Goal: Task Accomplishment & Management: Use online tool/utility

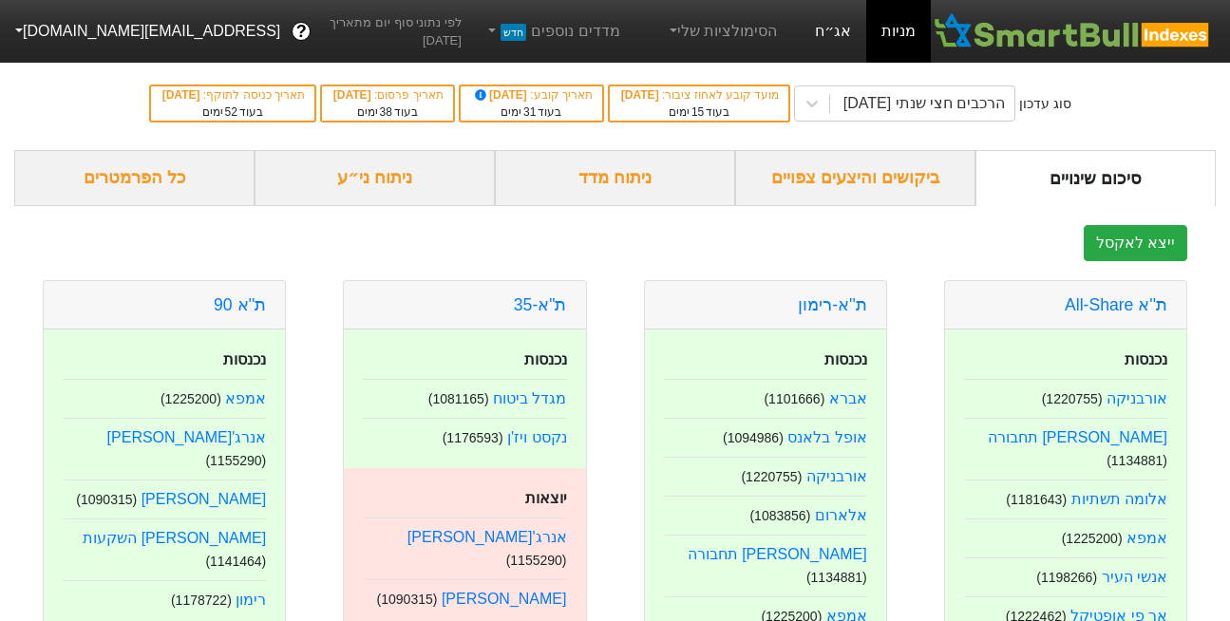
click at [826, 31] on link "אג״ח" at bounding box center [833, 31] width 67 height 63
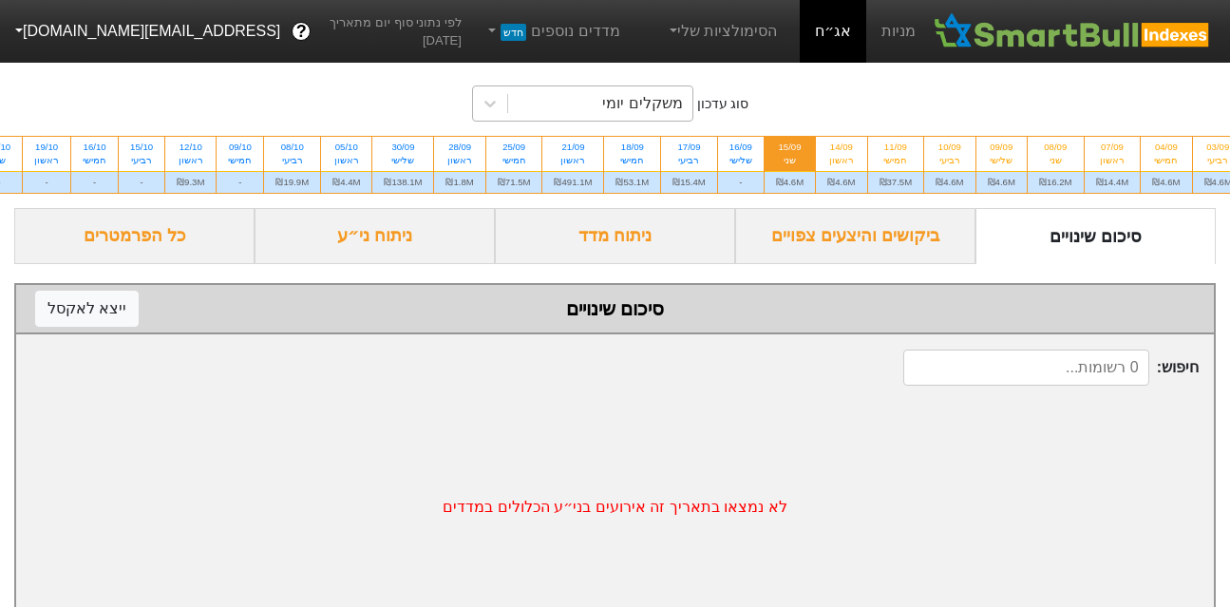
click at [640, 97] on div "משקלים יומי" at bounding box center [642, 103] width 80 height 23
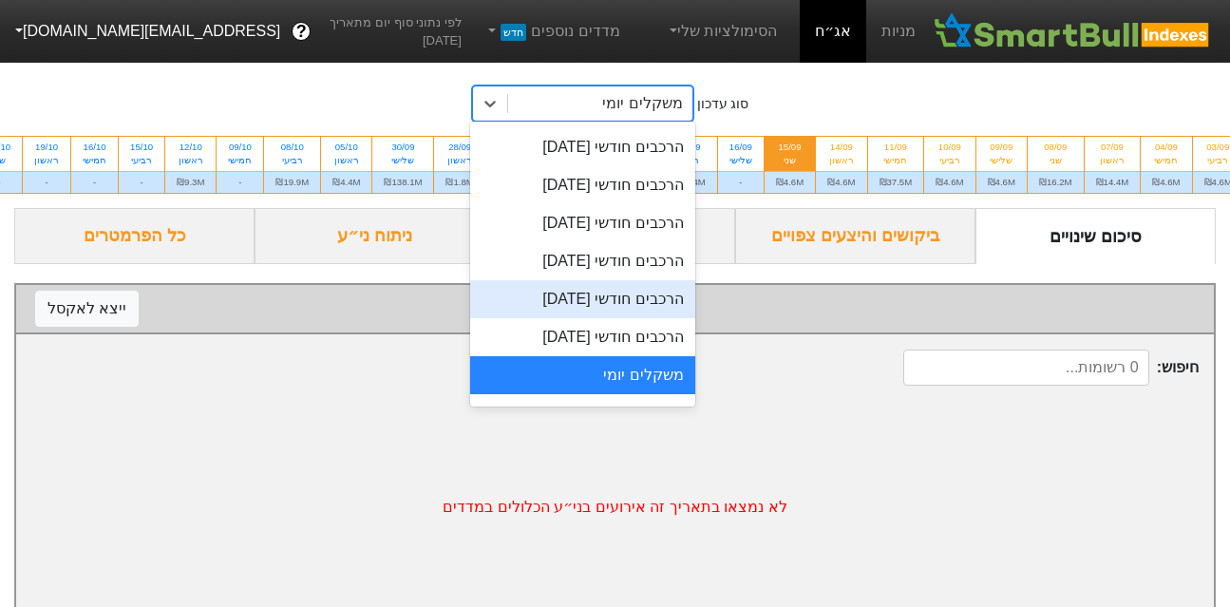
scroll to position [659, 0]
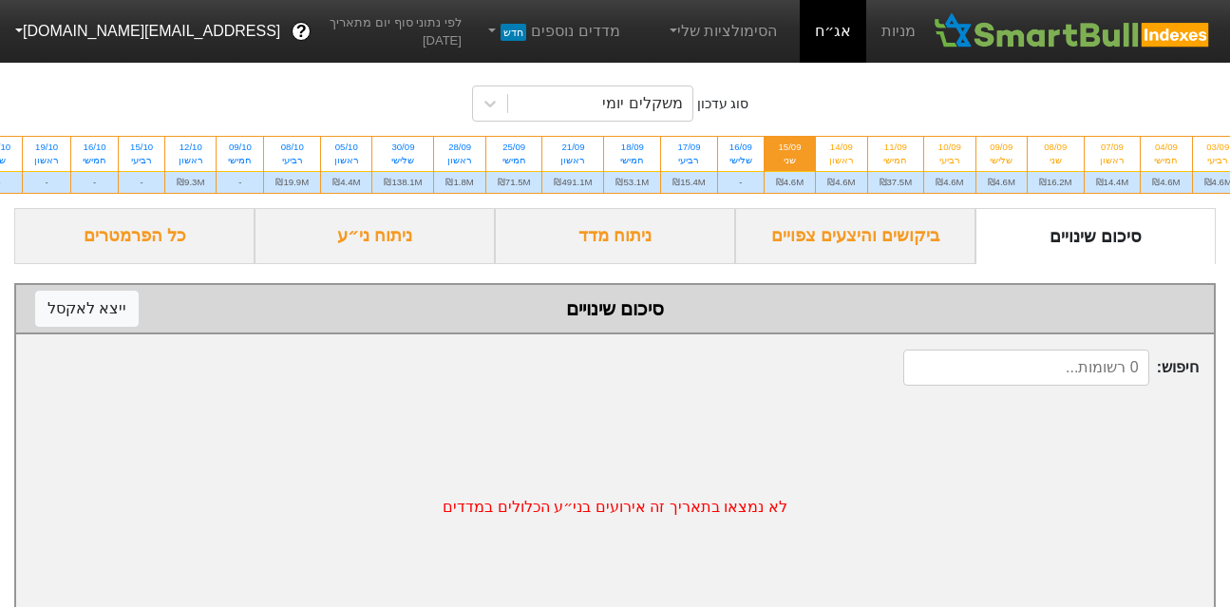
click at [612, 198] on div "סוג עדכון משקלים יומי 03/09 רביעי ₪4.6M 04/09 חמישי ₪4.6M 07/09 ראשון ₪14.4M 08…" at bounding box center [615, 132] width 1230 height 151
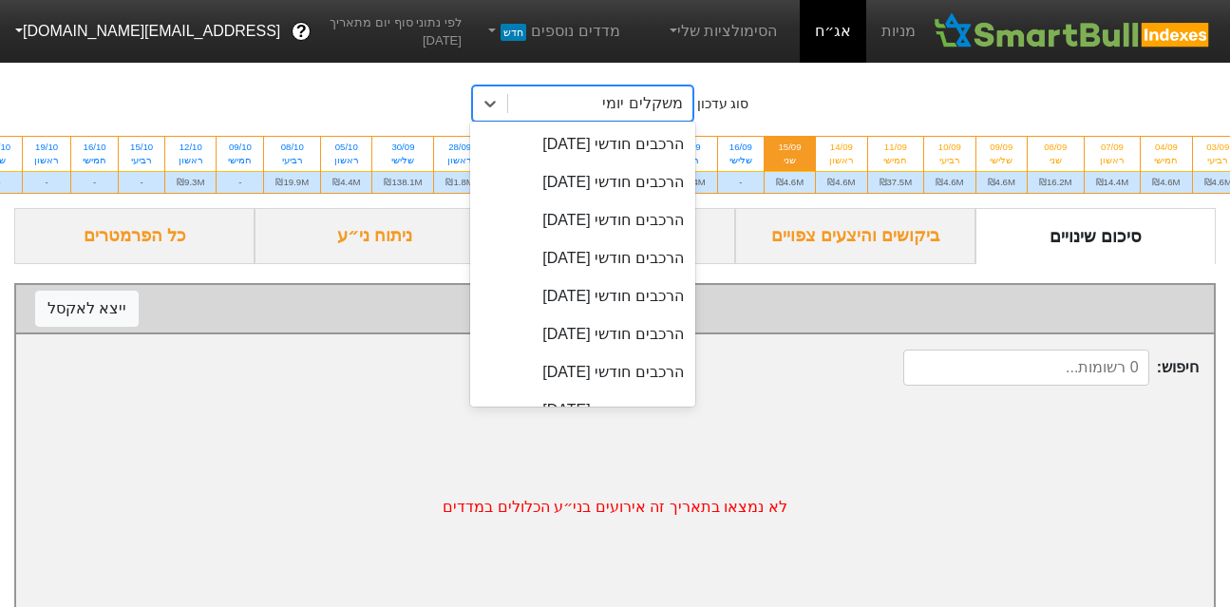
click at [632, 105] on div "משקלים יומי" at bounding box center [642, 103] width 80 height 23
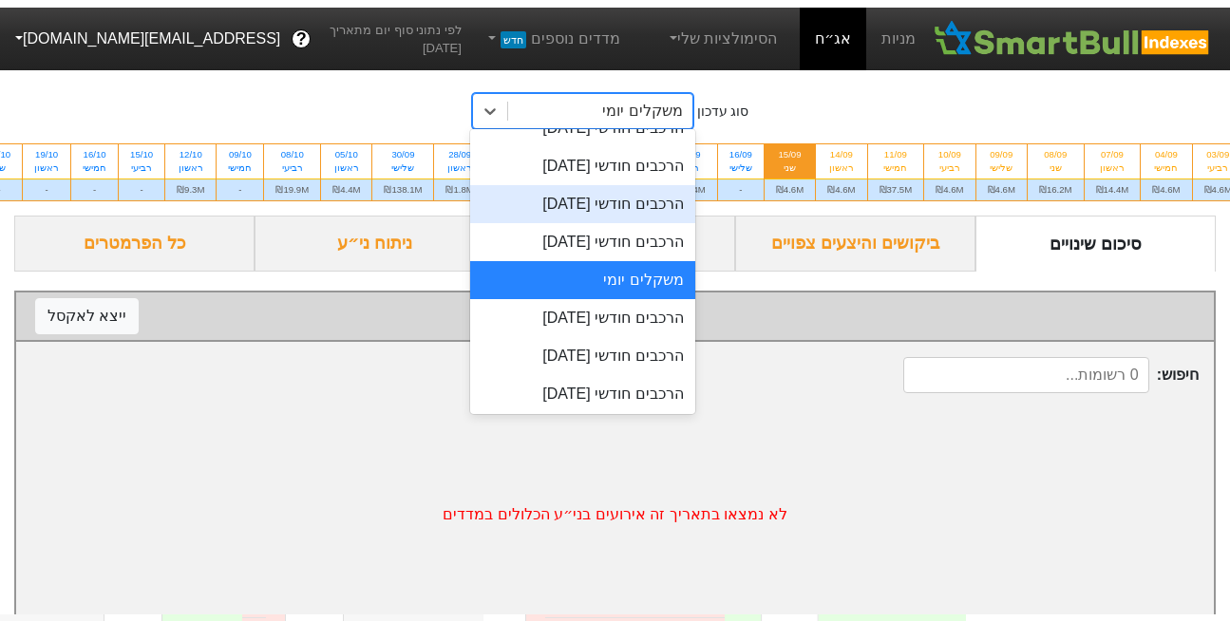
scroll to position [672, 0]
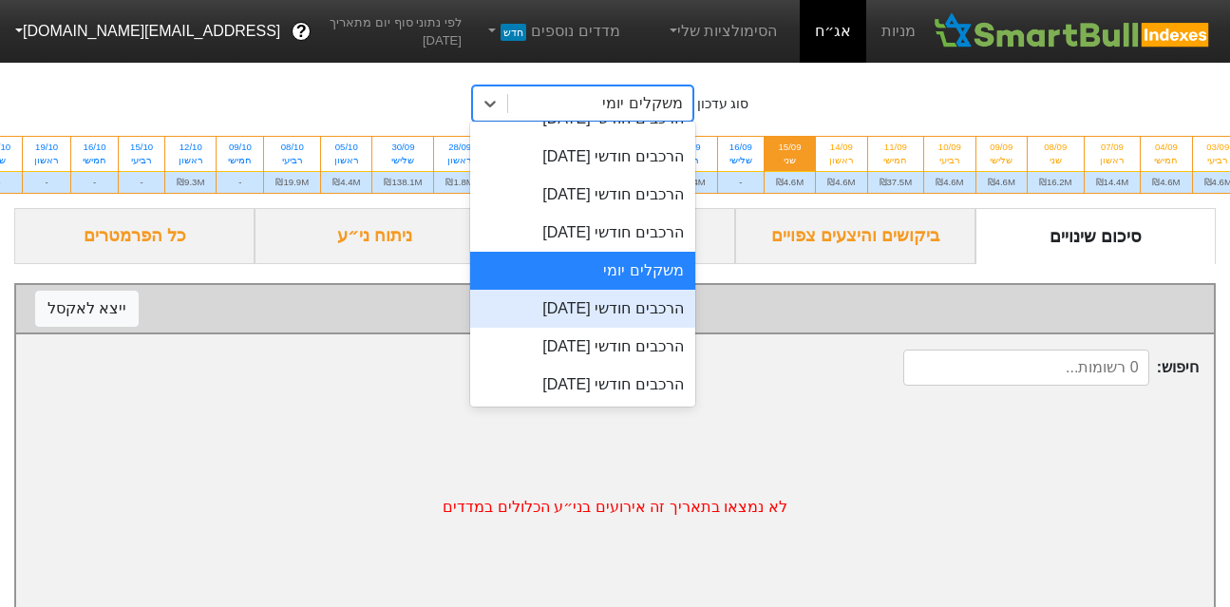
click at [642, 310] on div "הרכבים חודשי [DATE]" at bounding box center [582, 309] width 225 height 38
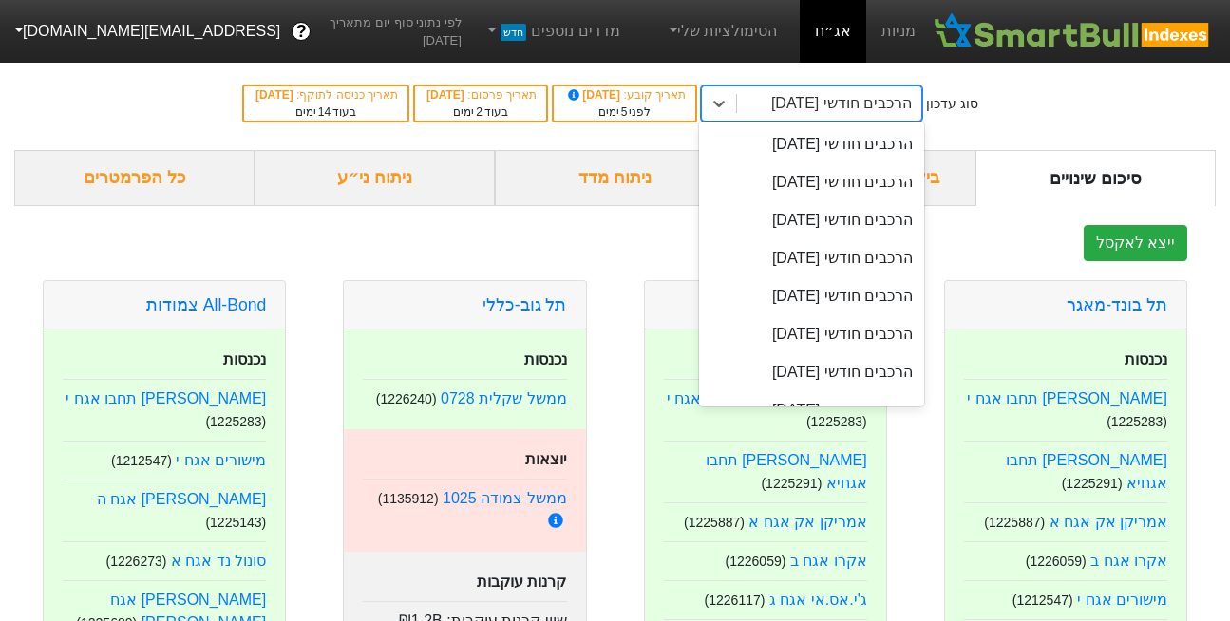
click at [841, 109] on div "הרכבים חודשי [DATE]" at bounding box center [842, 103] width 141 height 23
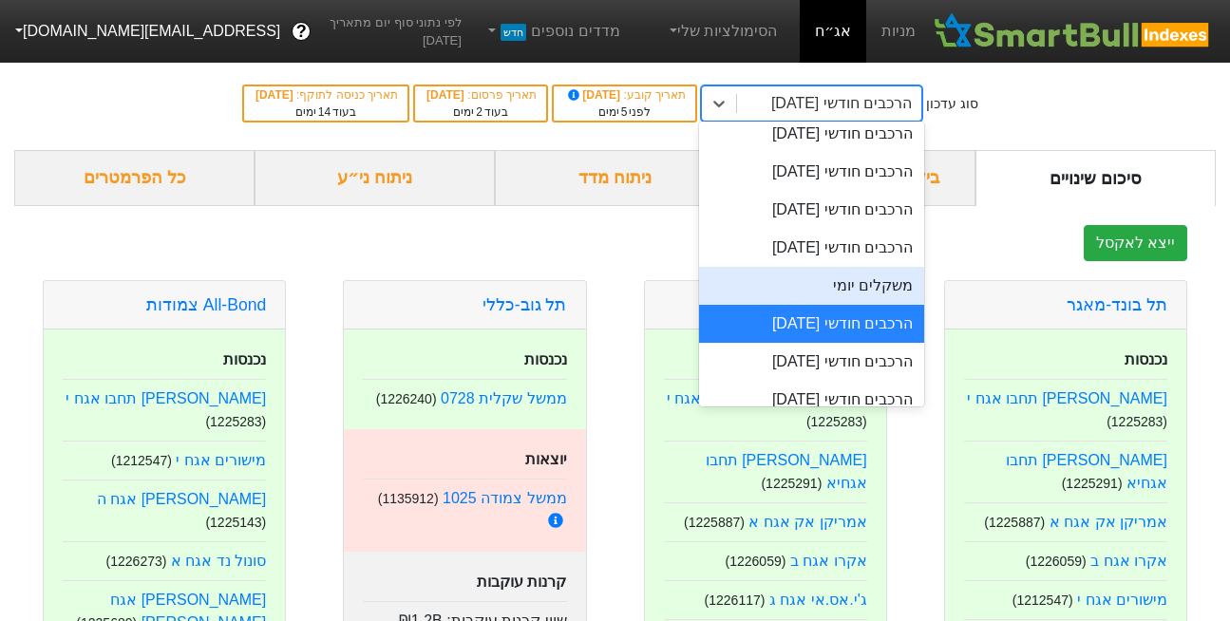
scroll to position [660, 0]
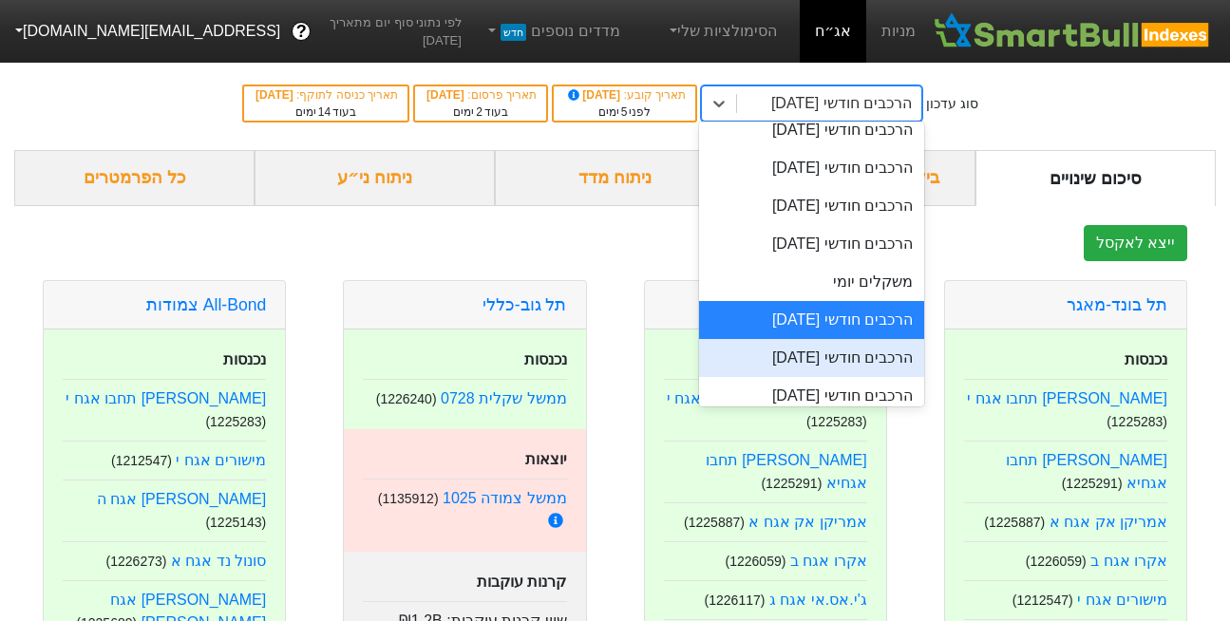
click at [817, 364] on div "הרכבים חודשי [DATE]" at bounding box center [811, 358] width 225 height 38
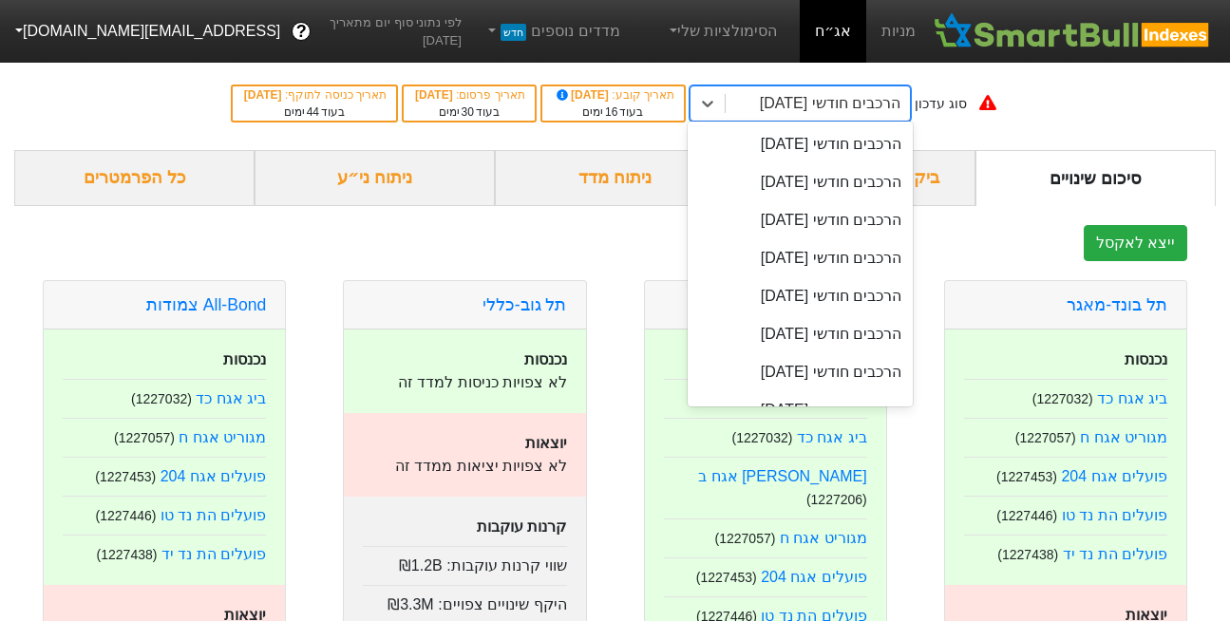
click at [805, 93] on div "הרכבים חודשי [DATE]" at bounding box center [830, 103] width 141 height 23
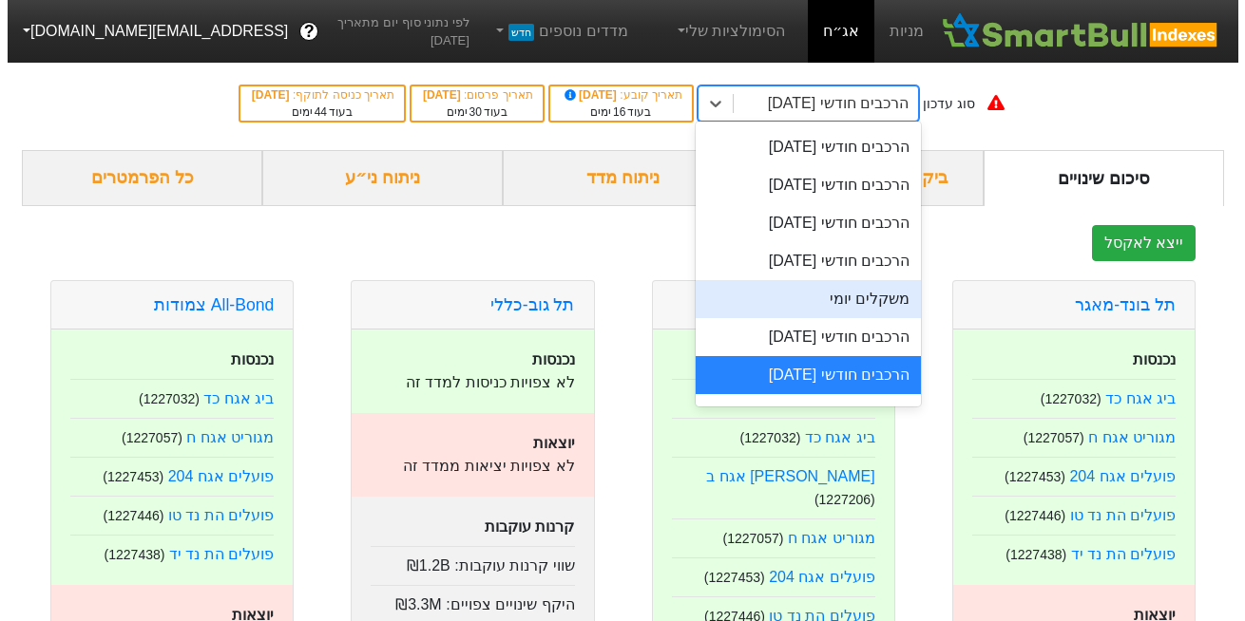
scroll to position [707, 0]
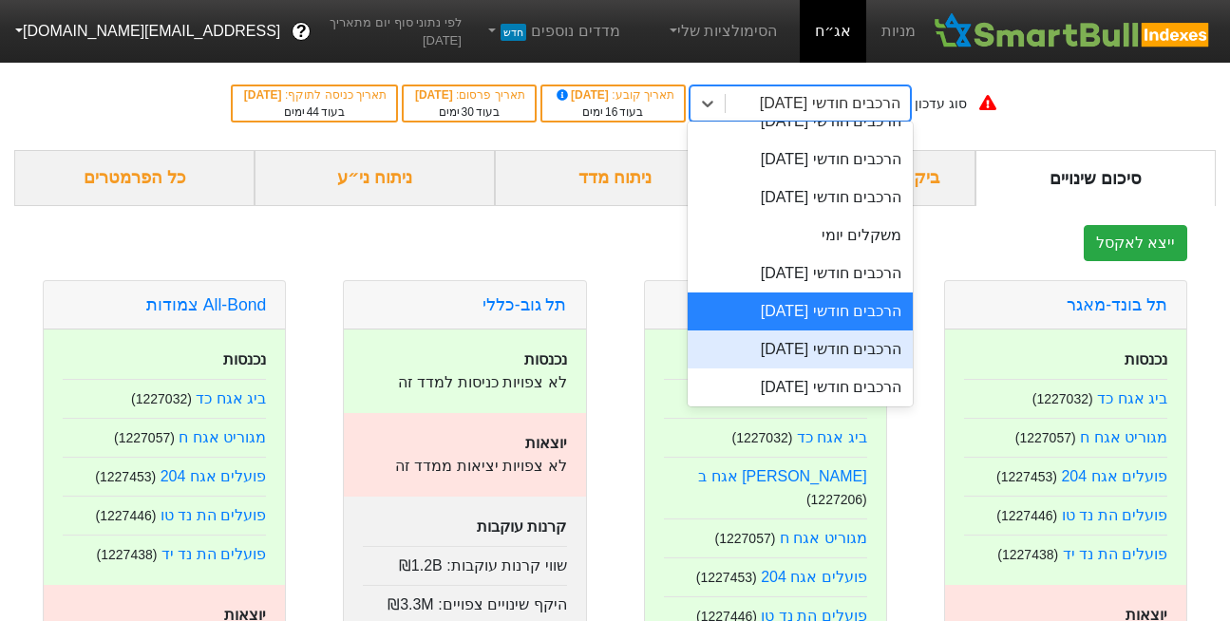
click at [796, 350] on div "הרכבים חודשי [DATE]" at bounding box center [800, 350] width 225 height 38
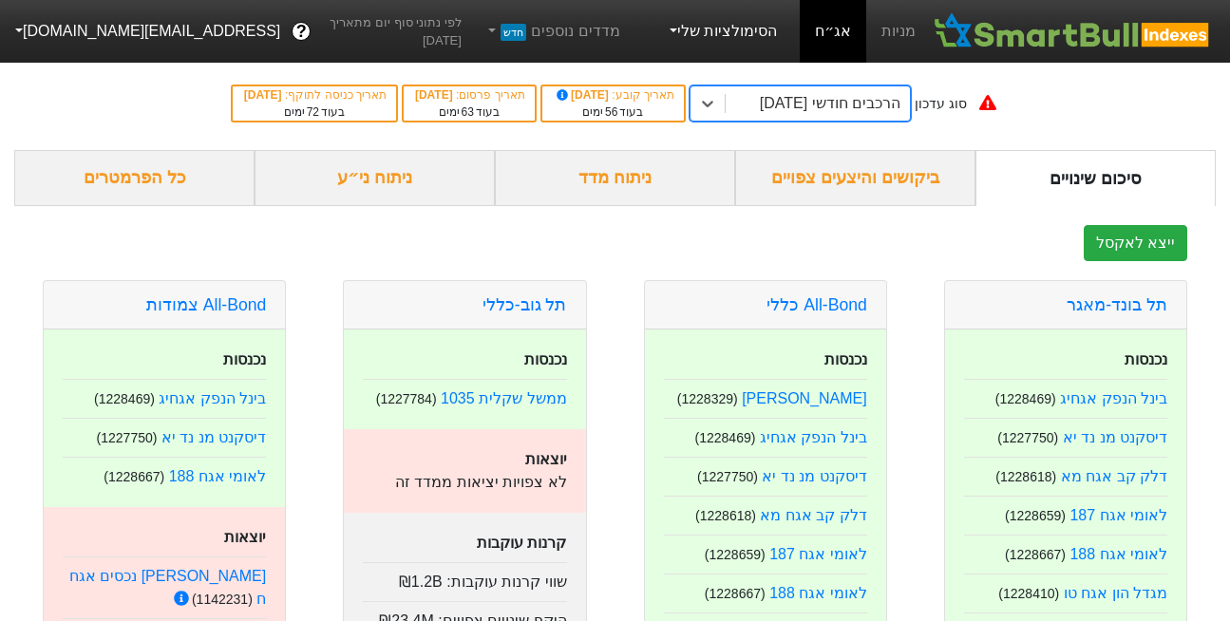
click at [742, 34] on link "הסימולציות שלי" at bounding box center [721, 31] width 127 height 38
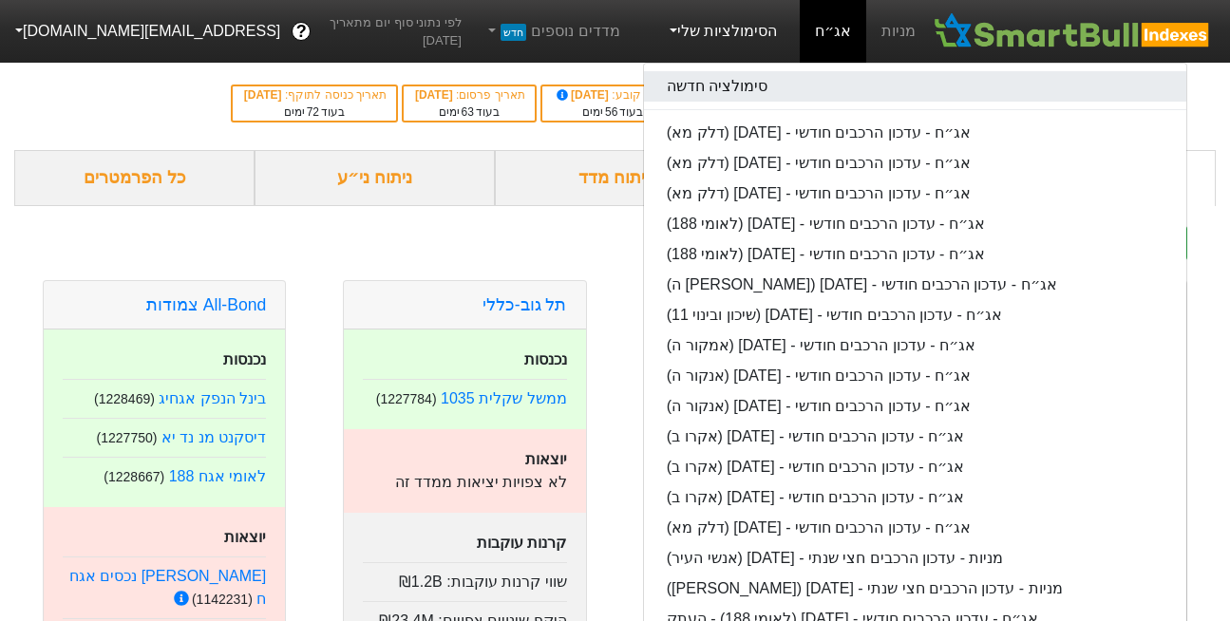
click at [734, 90] on link "סימולציה חדשה" at bounding box center [915, 86] width 543 height 30
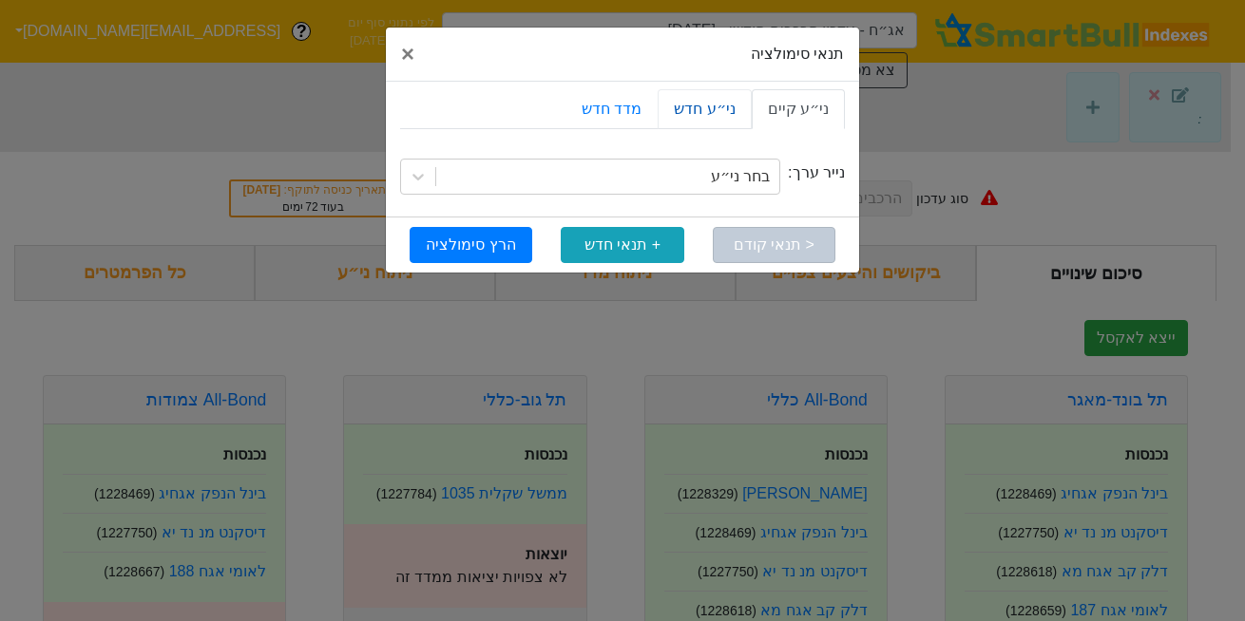
click at [699, 112] on link "ני״ע חדש" at bounding box center [704, 109] width 93 height 40
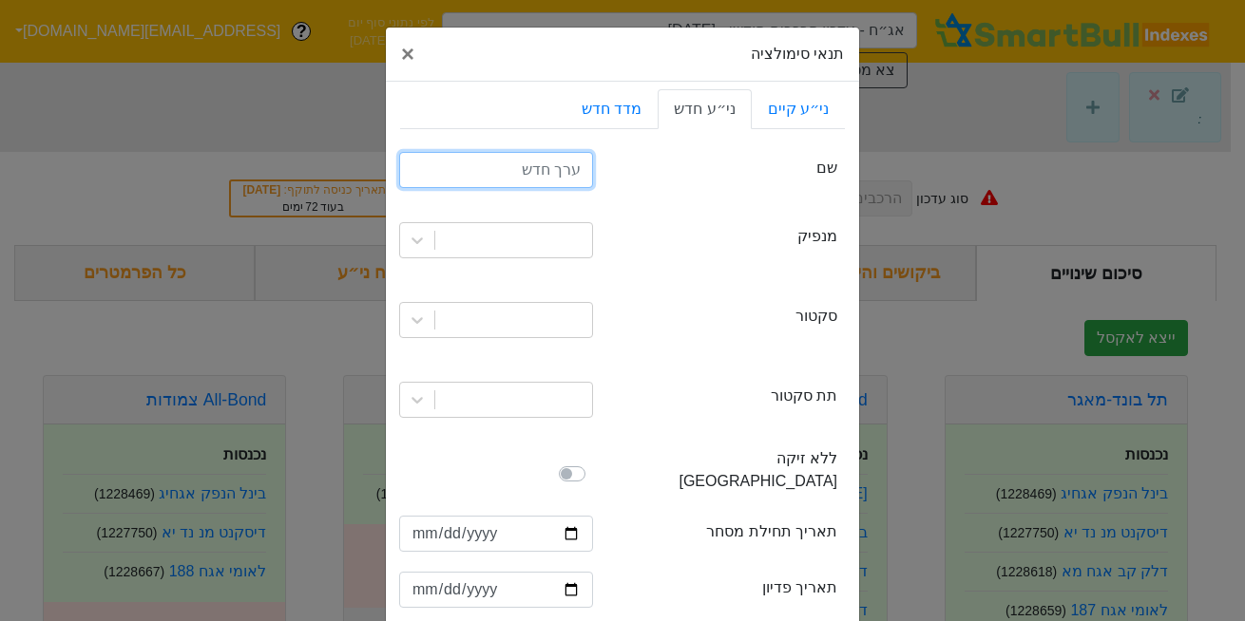
click at [583, 173] on input "text" at bounding box center [496, 170] width 194 height 36
type input "אמפא א"
click at [498, 232] on div at bounding box center [513, 240] width 157 height 34
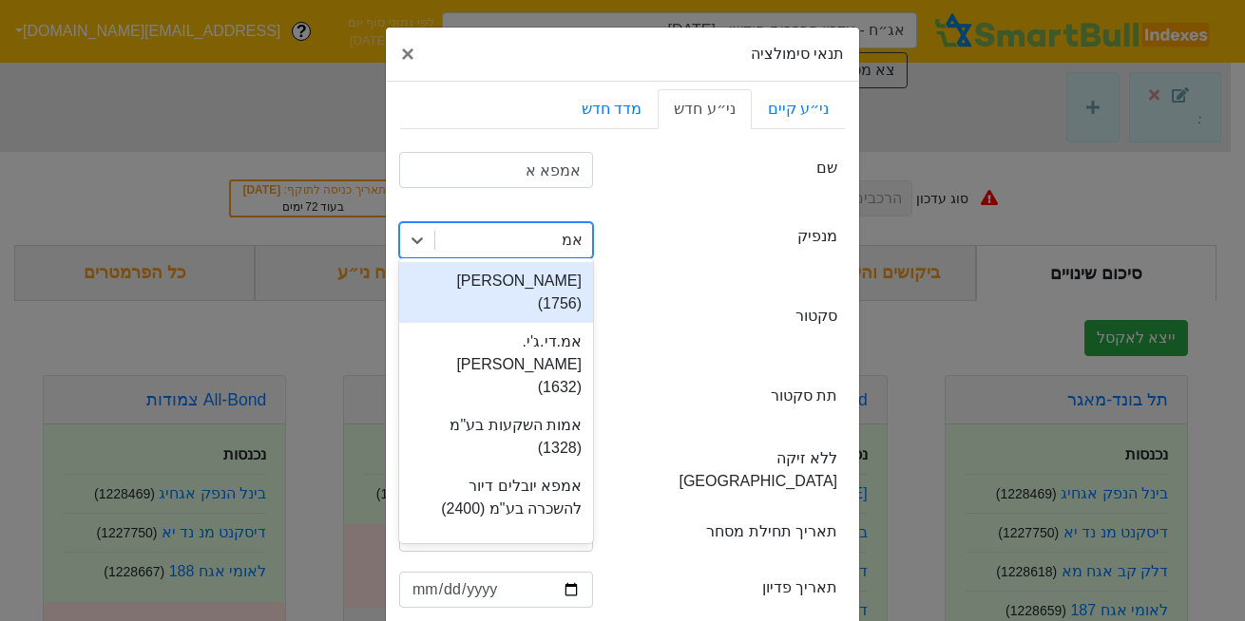
type input "אמפ"
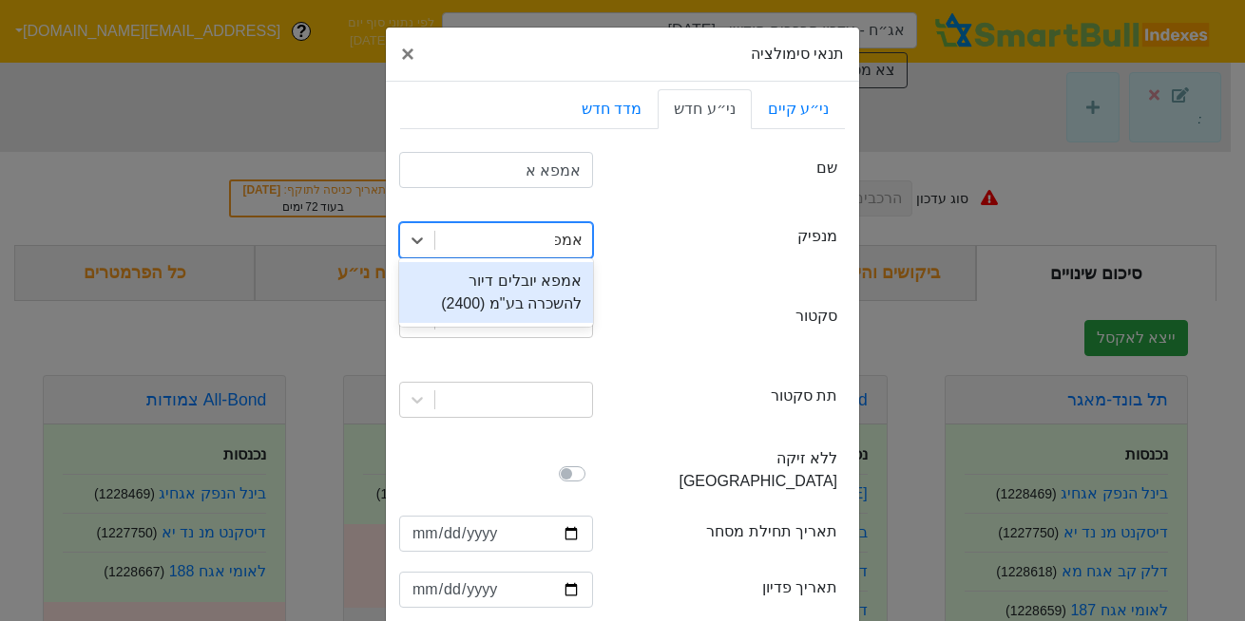
click at [522, 282] on div "אמפא יובלים דיור להשכרה בע"מ (2400)" at bounding box center [496, 292] width 194 height 61
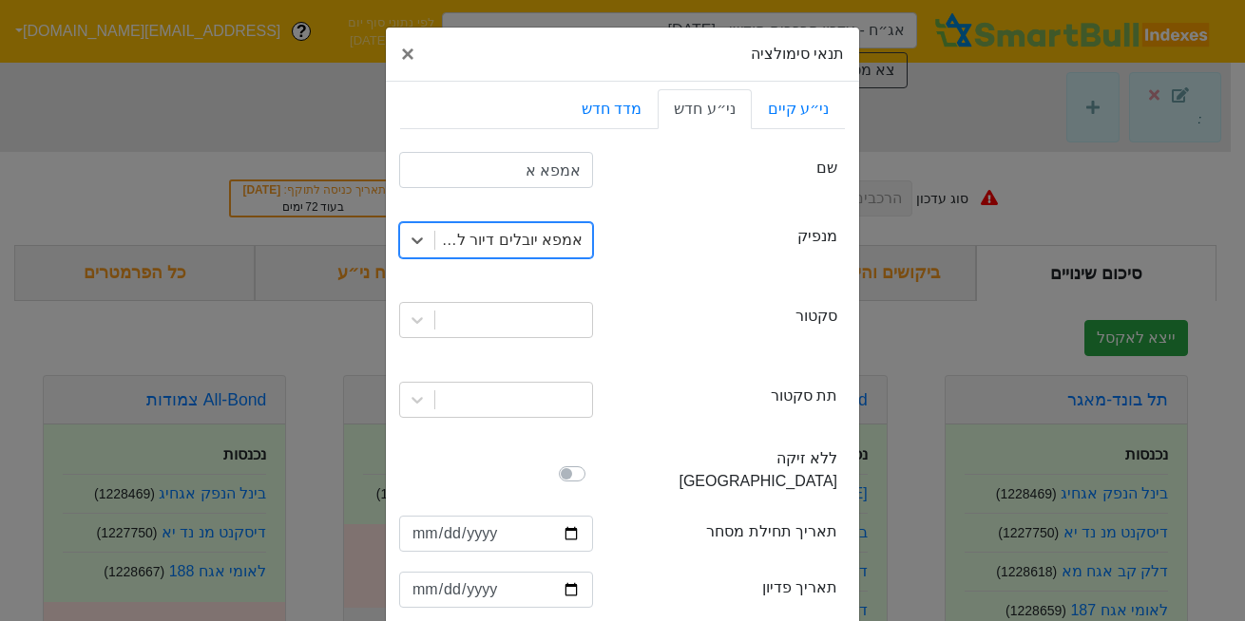
click at [481, 251] on div "אמפא יובלים דיור להשכרה בע"מ (2400)" at bounding box center [513, 240] width 157 height 34
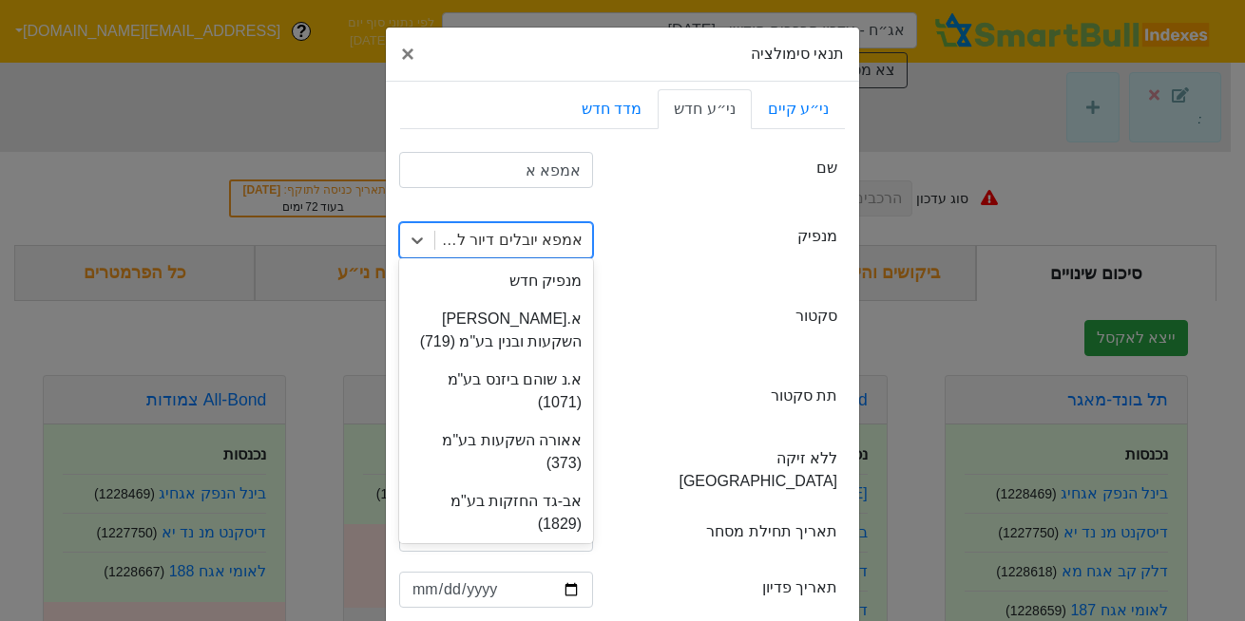
scroll to position [2460, 0]
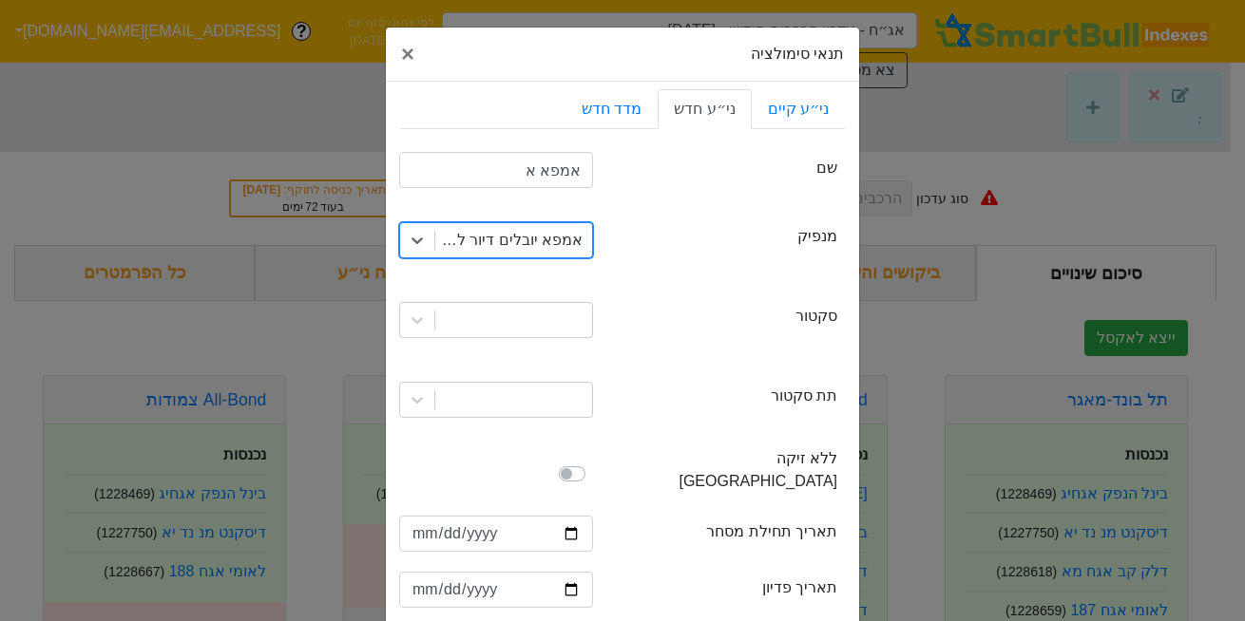
click at [545, 257] on div "אמפא יובלים דיור להשכרה בע"מ (2400)" at bounding box center [496, 240] width 194 height 36
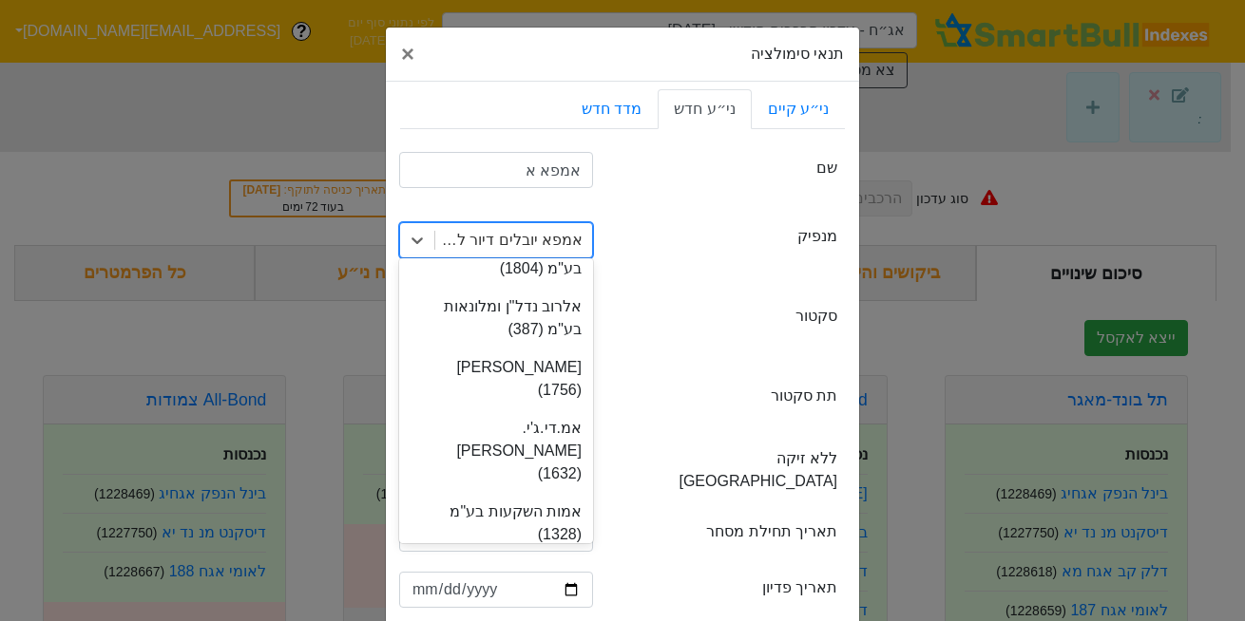
click at [545, 257] on div "אמפא יובלים דיור להשכרה בע"מ (2400)" at bounding box center [496, 240] width 194 height 36
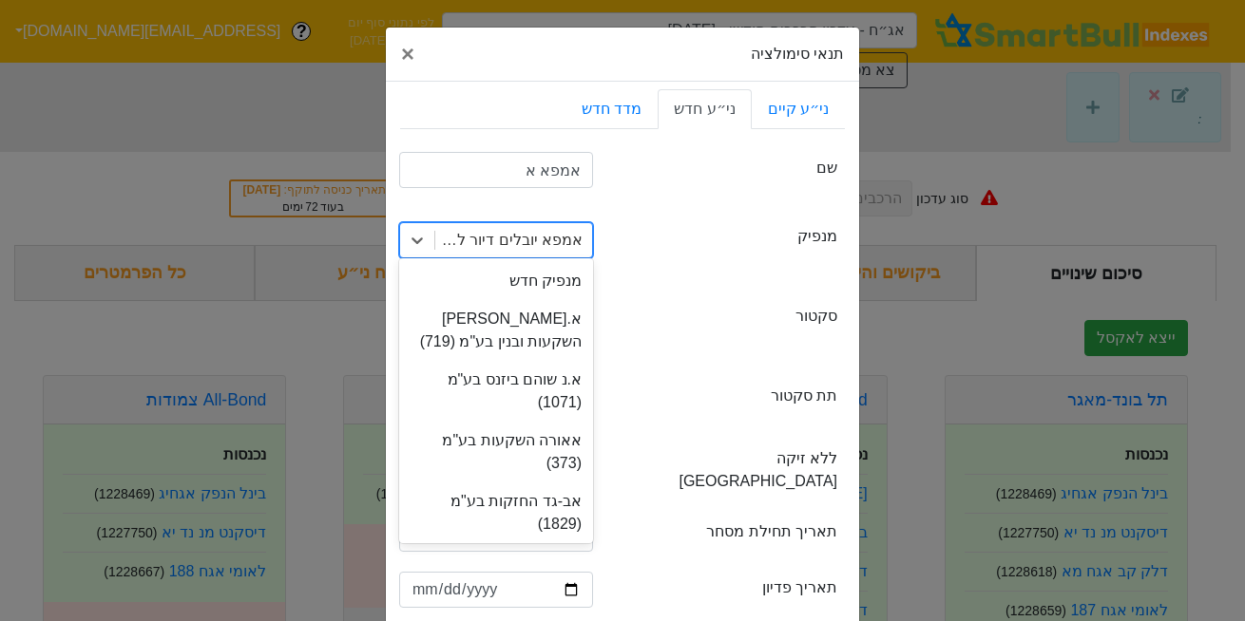
click at [545, 257] on div "אמפא יובלים דיור להשכרה בע"מ (2400)" at bounding box center [496, 240] width 194 height 36
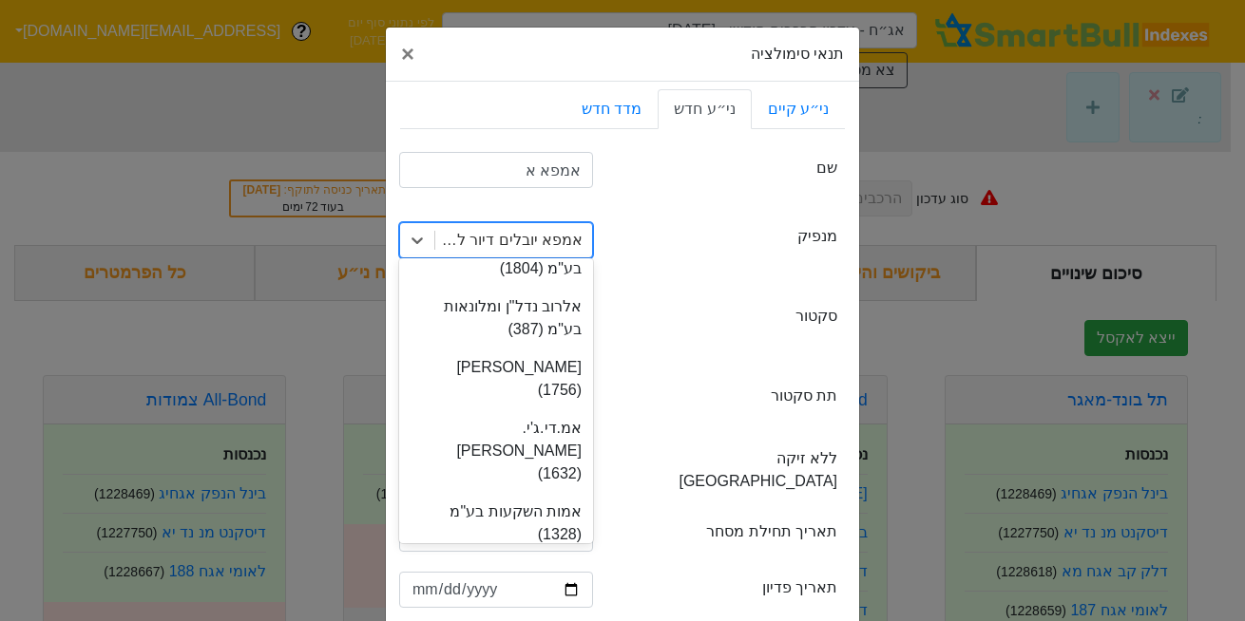
click at [712, 263] on div "issuer מנפיק option אמפא יובלים דיור להשכרה בע"מ (2400), selected. option אמפא …" at bounding box center [622, 240] width 445 height 80
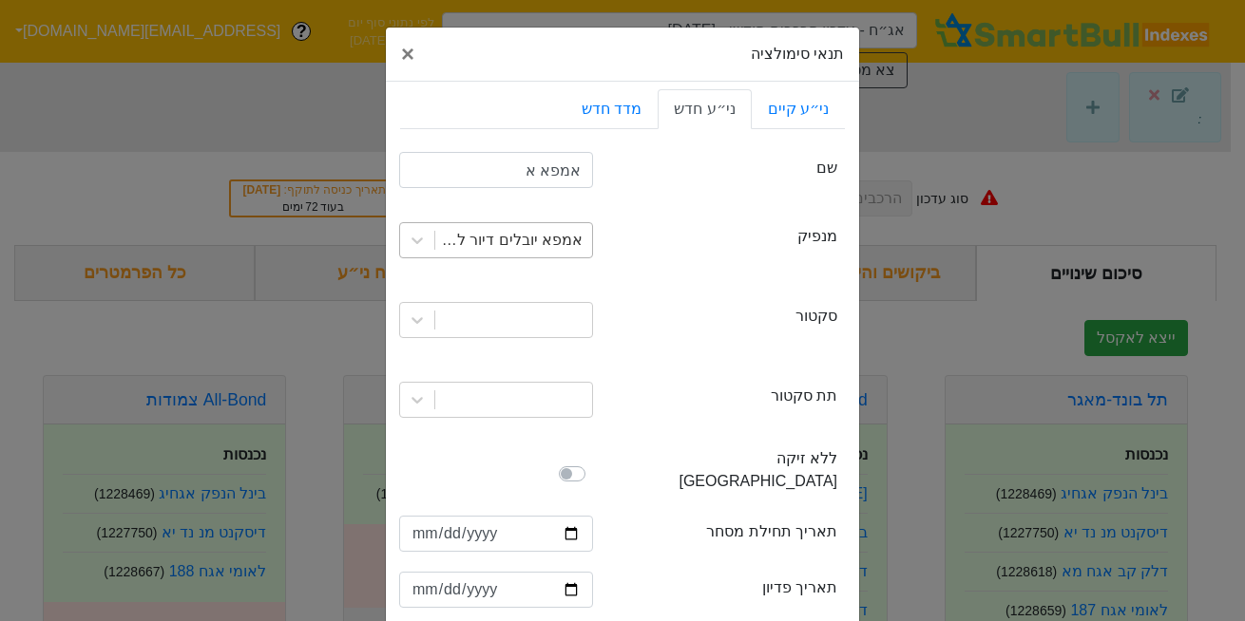
click at [582, 247] on div "אמפא יובלים דיור להשכרה בע"מ (2400)" at bounding box center [507, 240] width 149 height 23
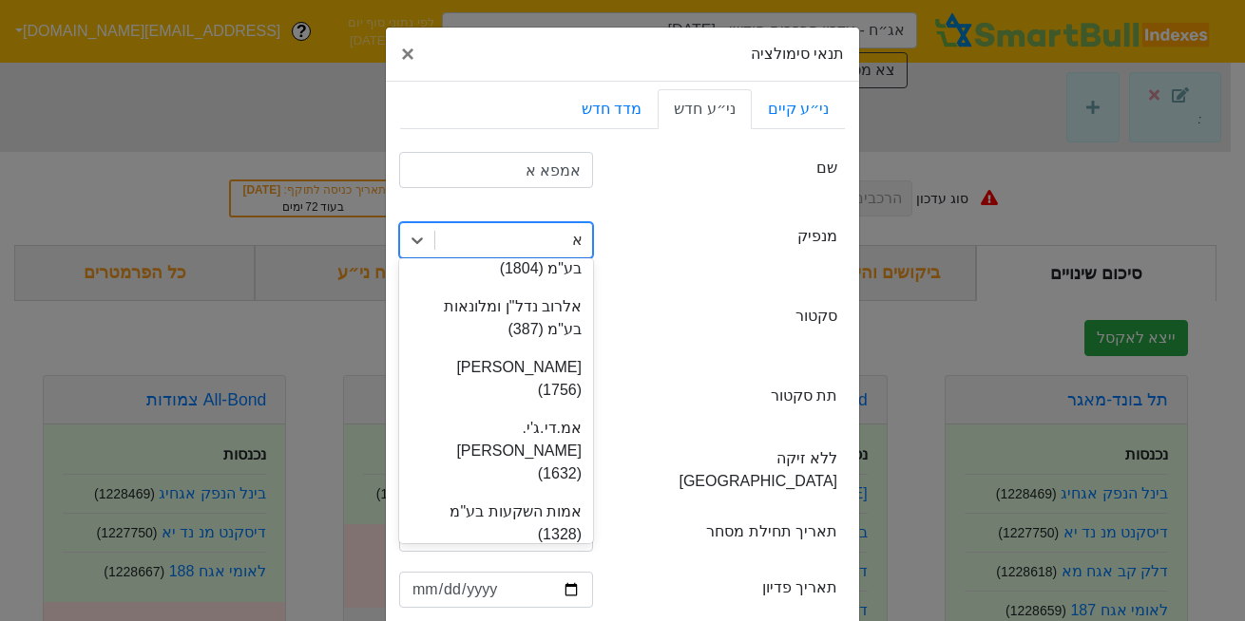
scroll to position [0, 0]
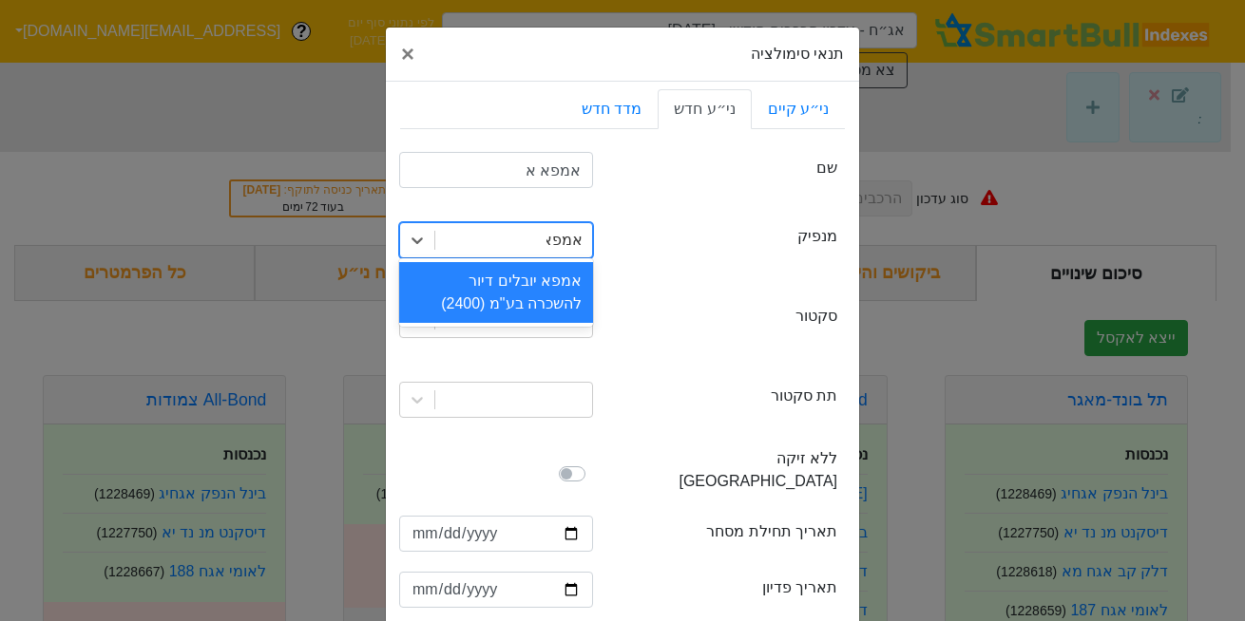
type input "אמפא"
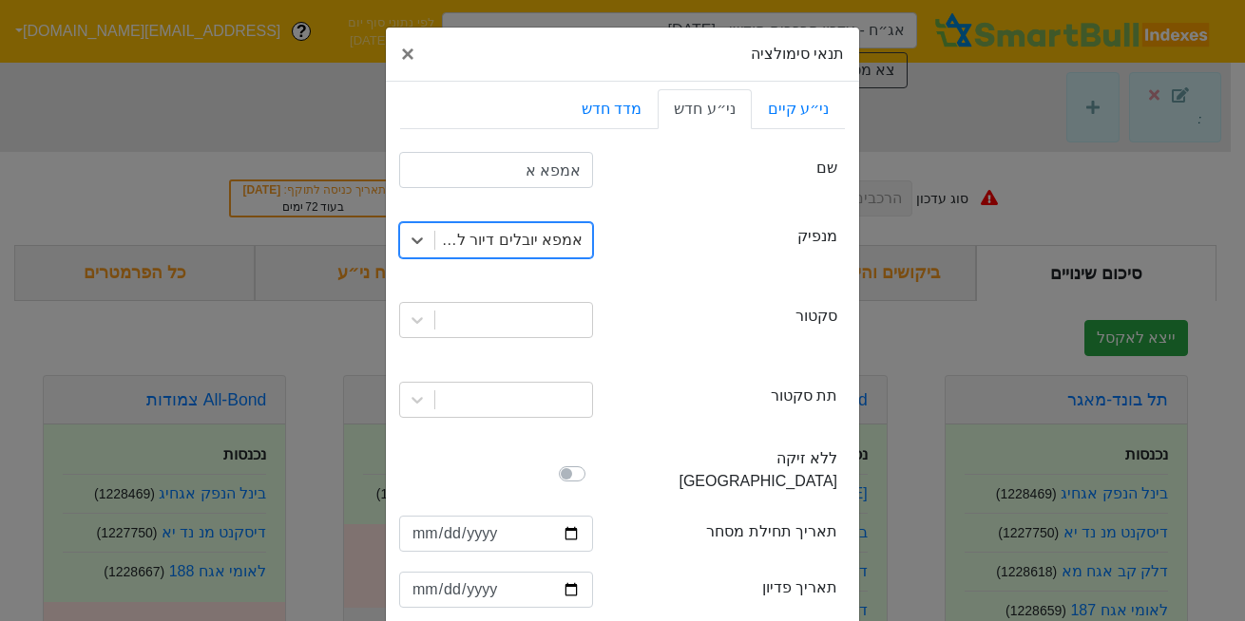
click at [525, 241] on div "אמפא יובלים דיור להשכרה בע"מ (2400)" at bounding box center [507, 240] width 149 height 23
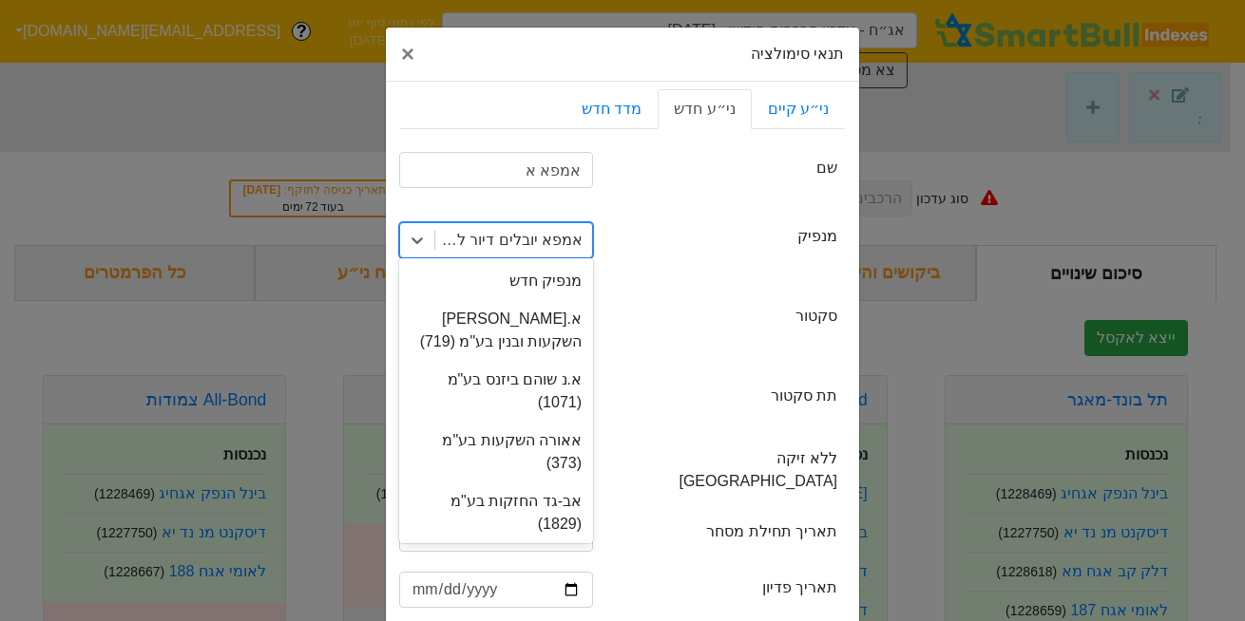
scroll to position [2460, 0]
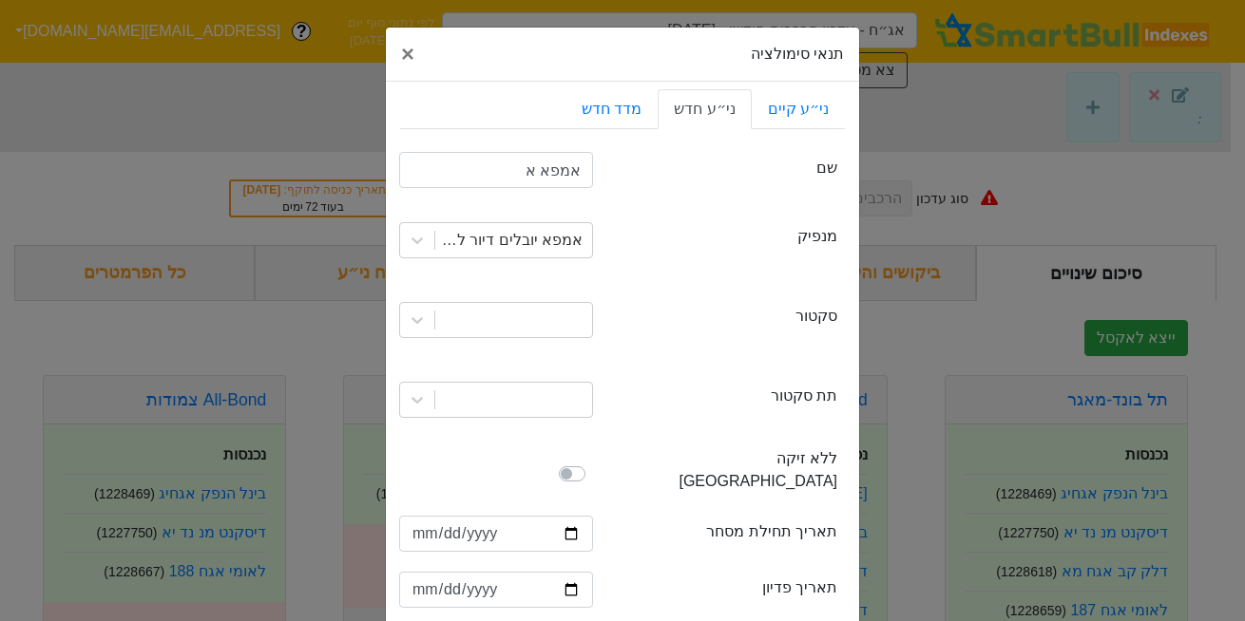
click at [718, 267] on div "issuer מנפיק אמפא יובלים דיור להשכרה בע"מ (2400)" at bounding box center [622, 240] width 445 height 80
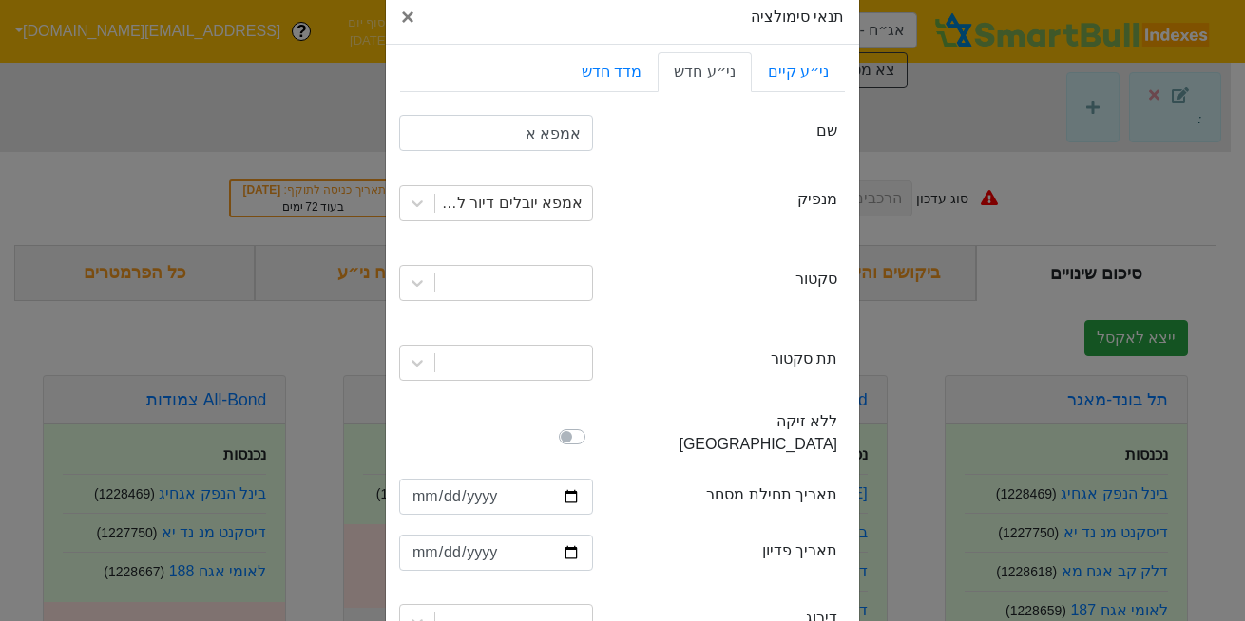
scroll to position [38, 0]
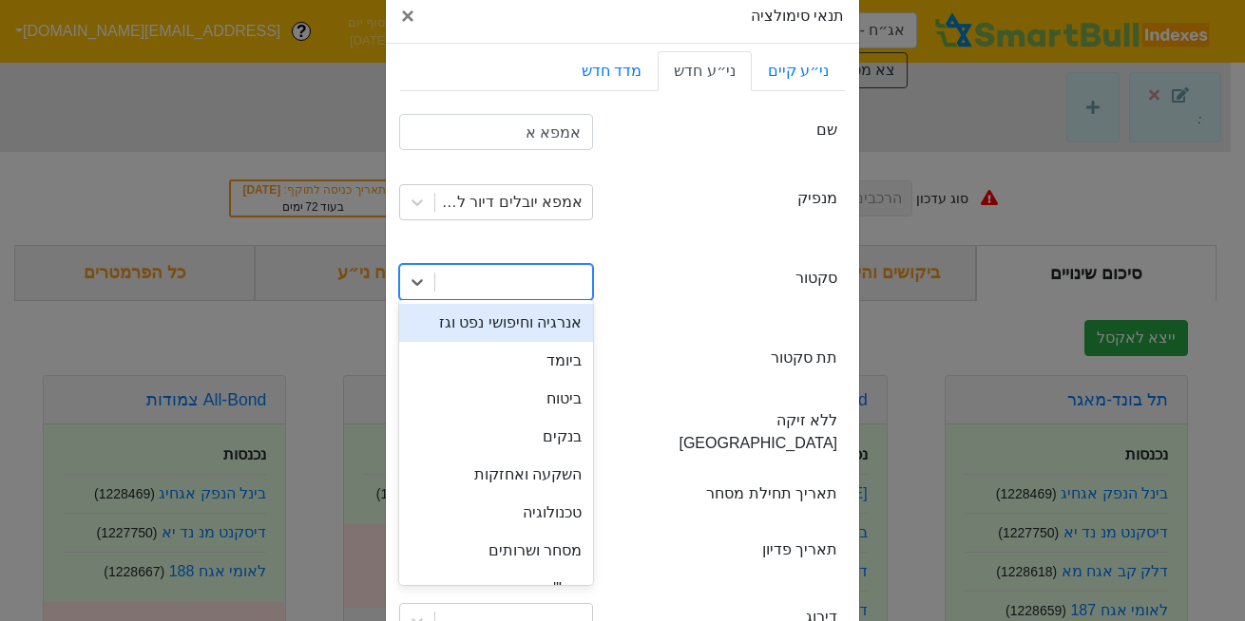
click at [582, 274] on input "text" at bounding box center [582, 282] width 2 height 23
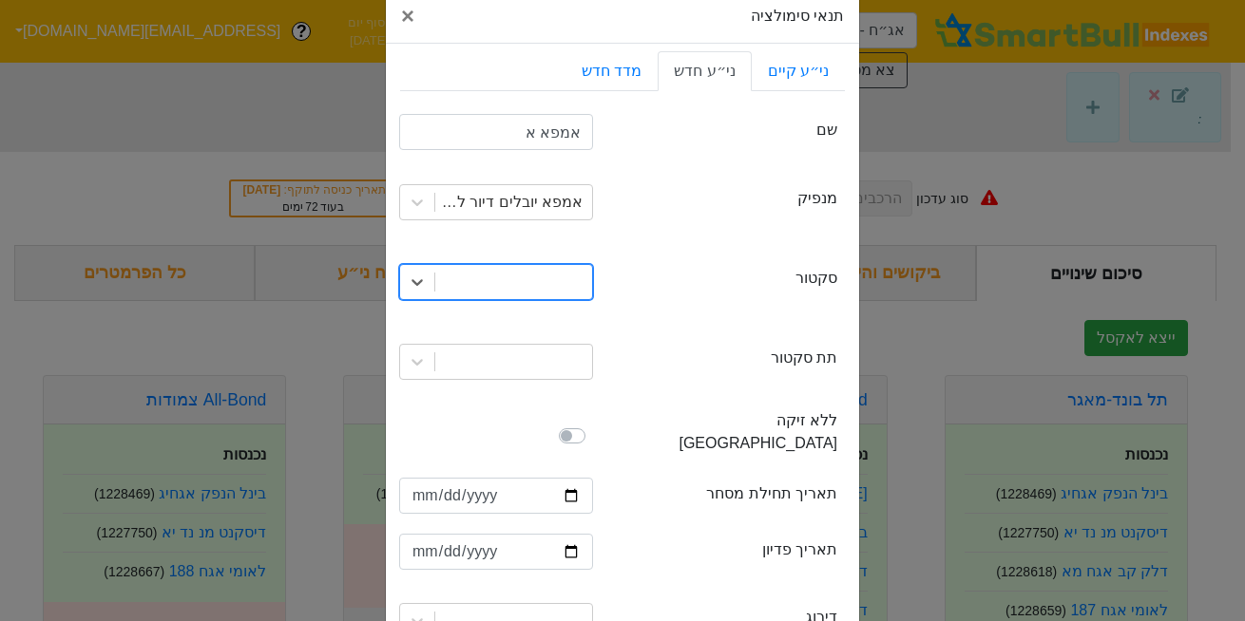
click at [546, 282] on div at bounding box center [513, 282] width 157 height 34
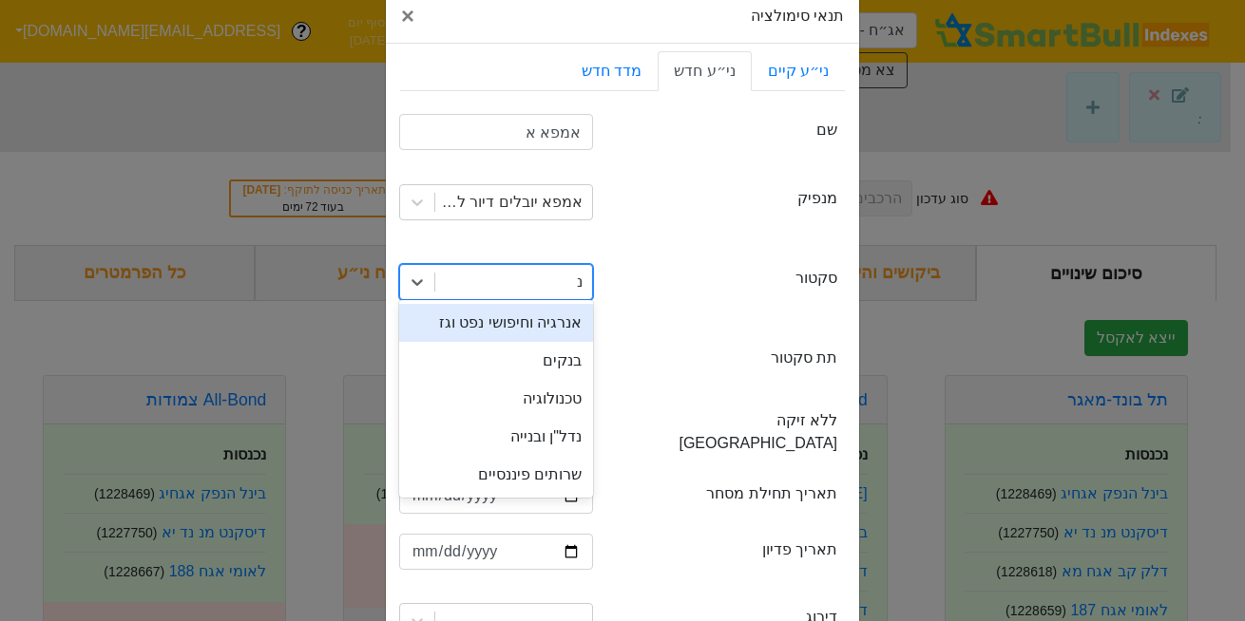
type input "נד"
click at [549, 304] on div "נדל"ן ובנייה" at bounding box center [496, 323] width 194 height 38
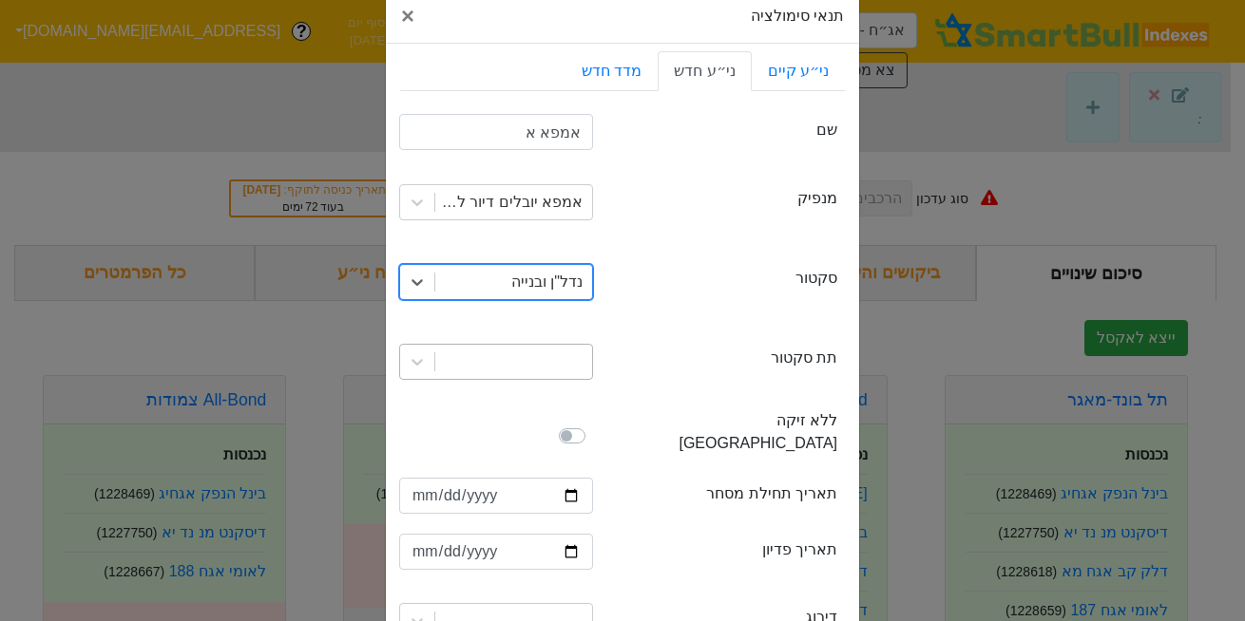
click at [556, 364] on div at bounding box center [513, 362] width 157 height 34
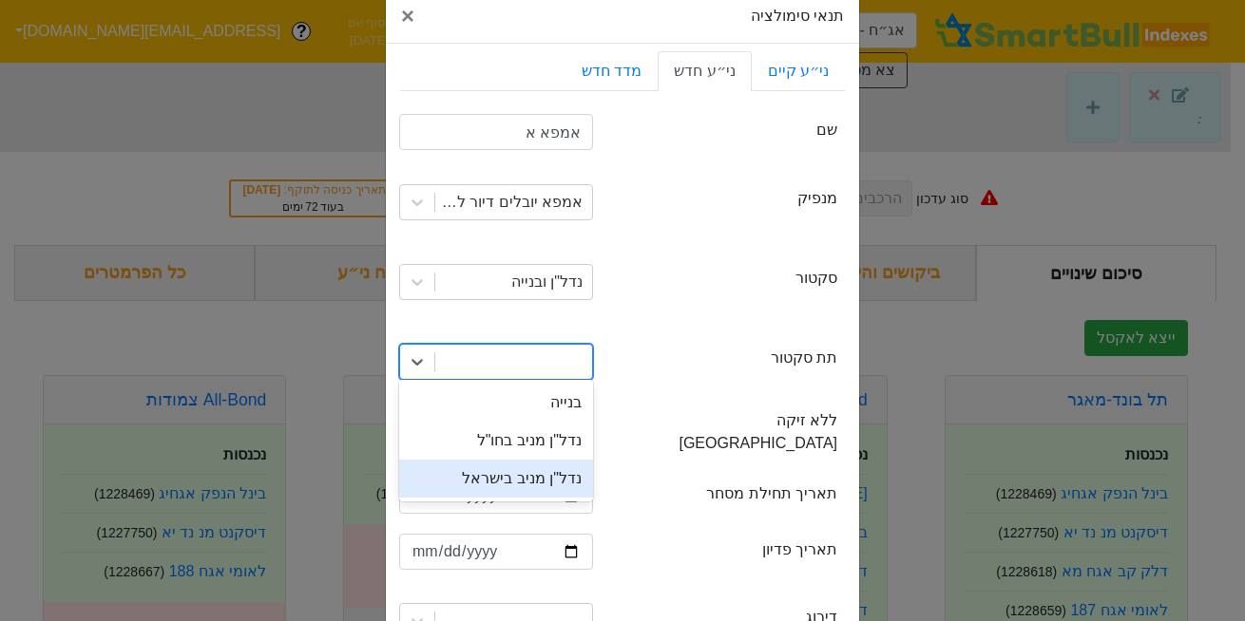
click at [532, 488] on div "נדל"ן מניב בישראל" at bounding box center [496, 479] width 194 height 38
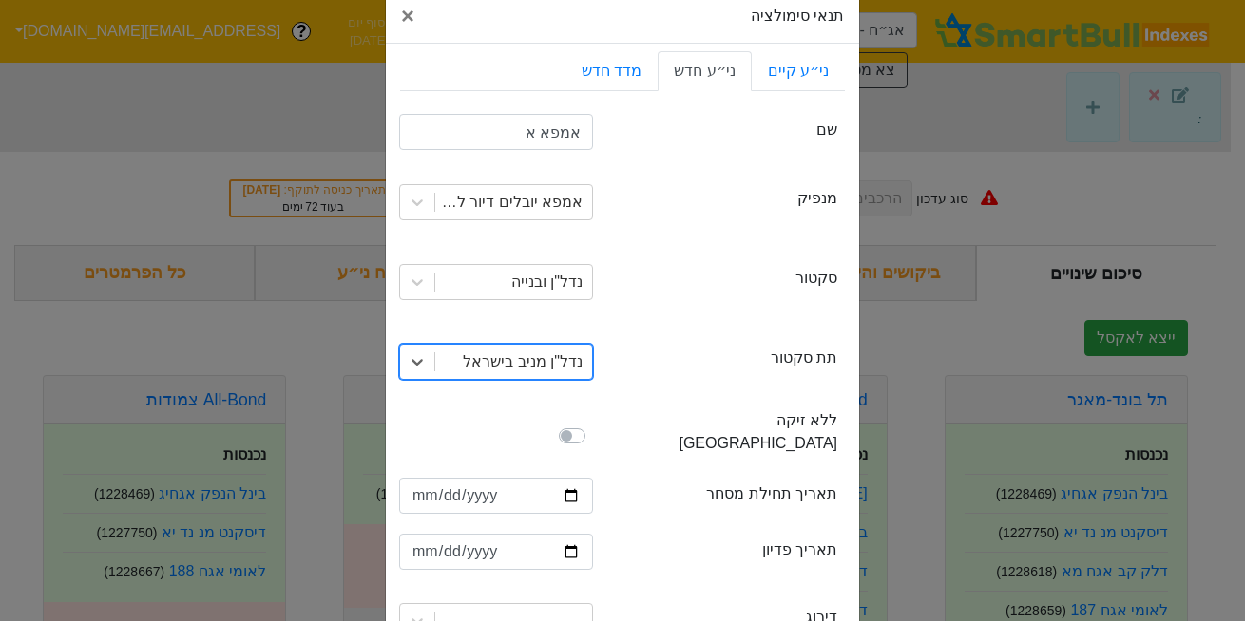
scroll to position [100, 0]
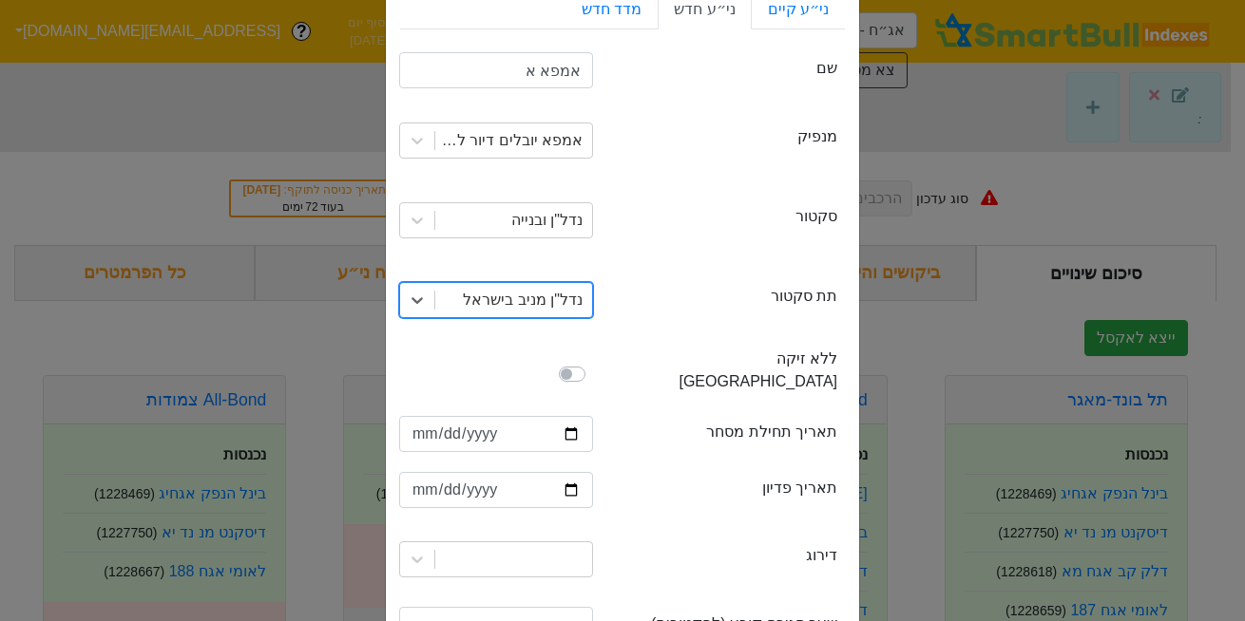
click at [741, 353] on label "ללא זיקה [GEOGRAPHIC_DATA]" at bounding box center [726, 371] width 222 height 46
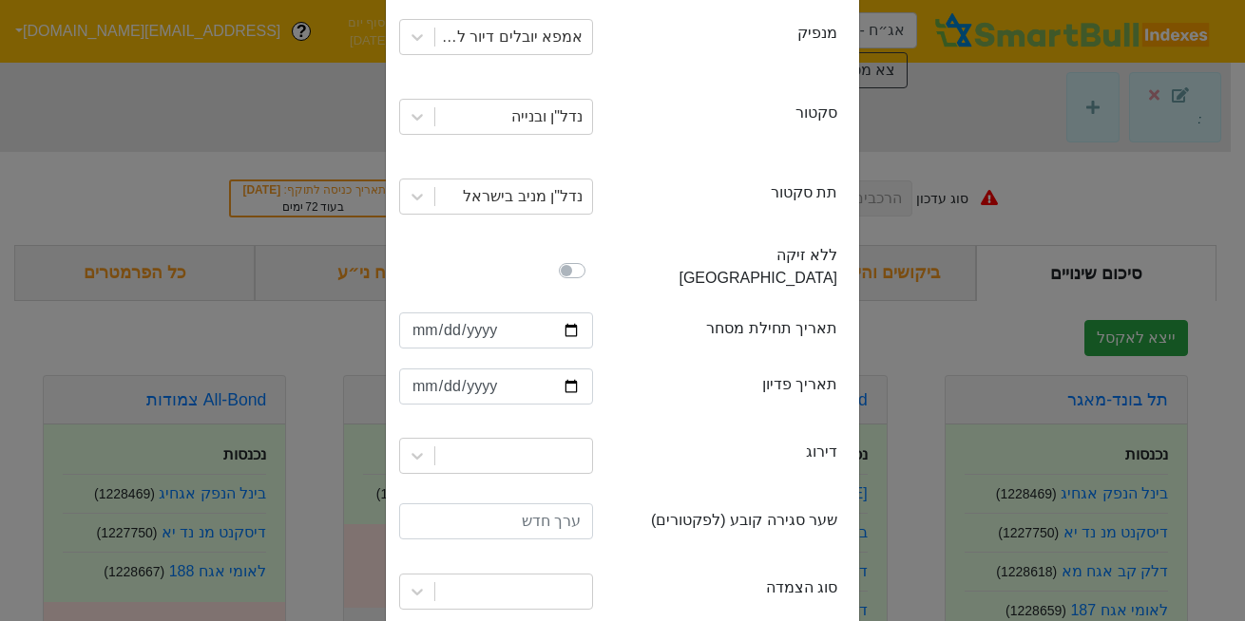
scroll to position [210, 0]
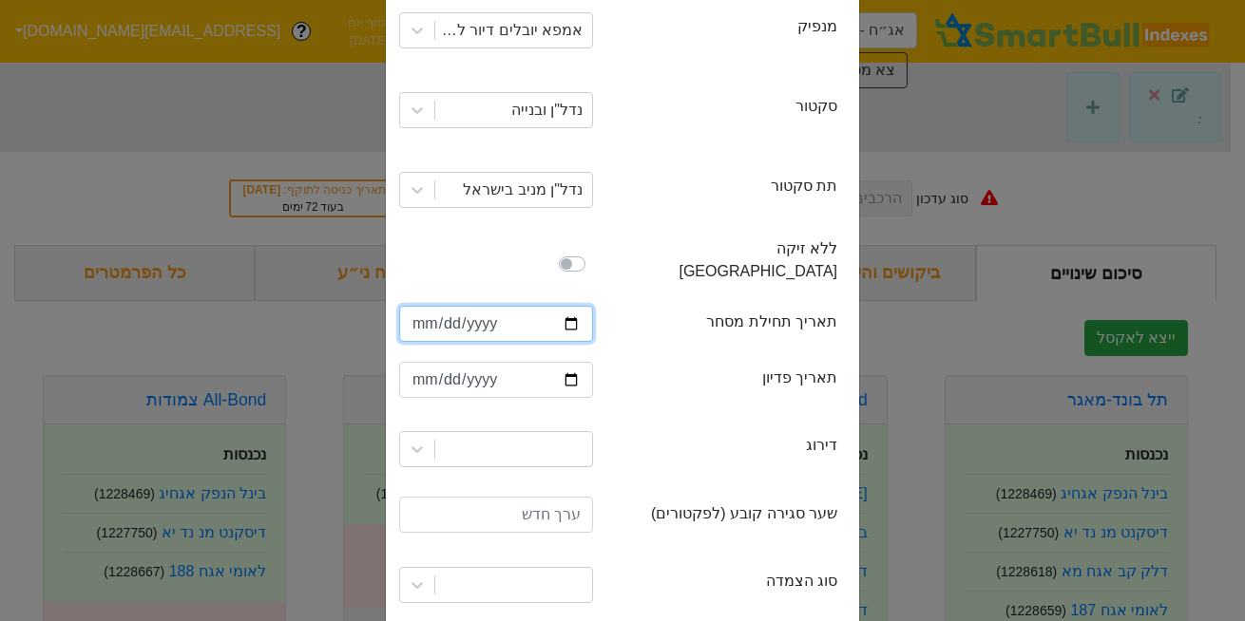
click at [433, 306] on input "date" at bounding box center [496, 324] width 194 height 36
type input "[DATE]"
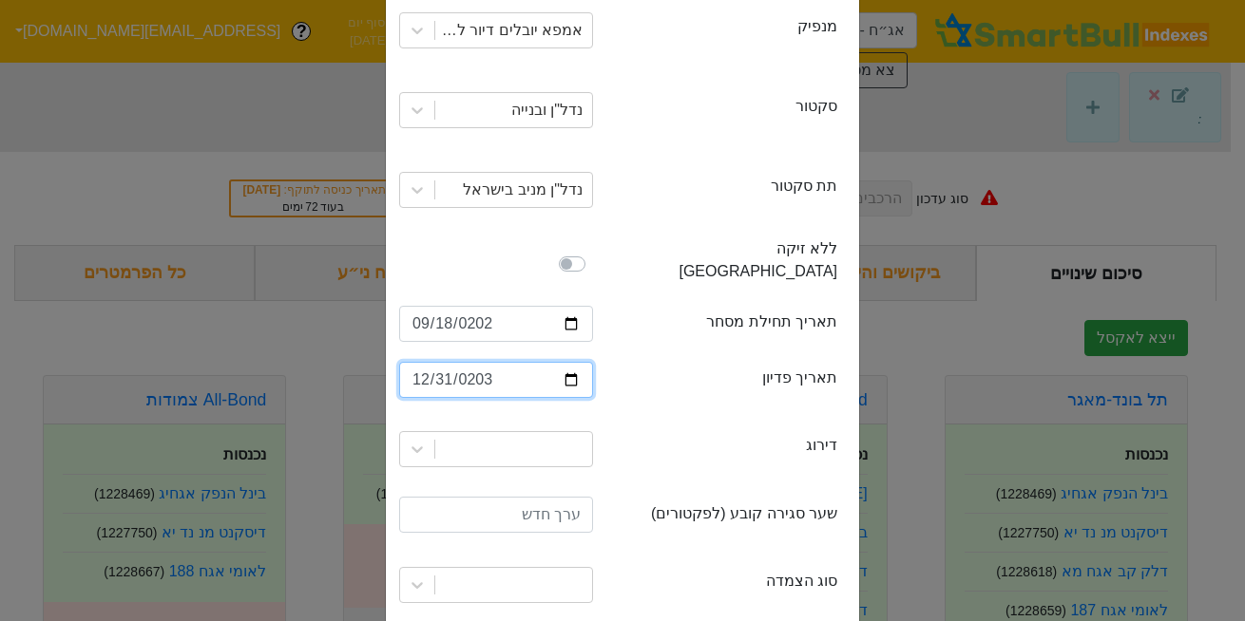
type input "[DATE]"
click at [531, 441] on div at bounding box center [496, 449] width 194 height 36
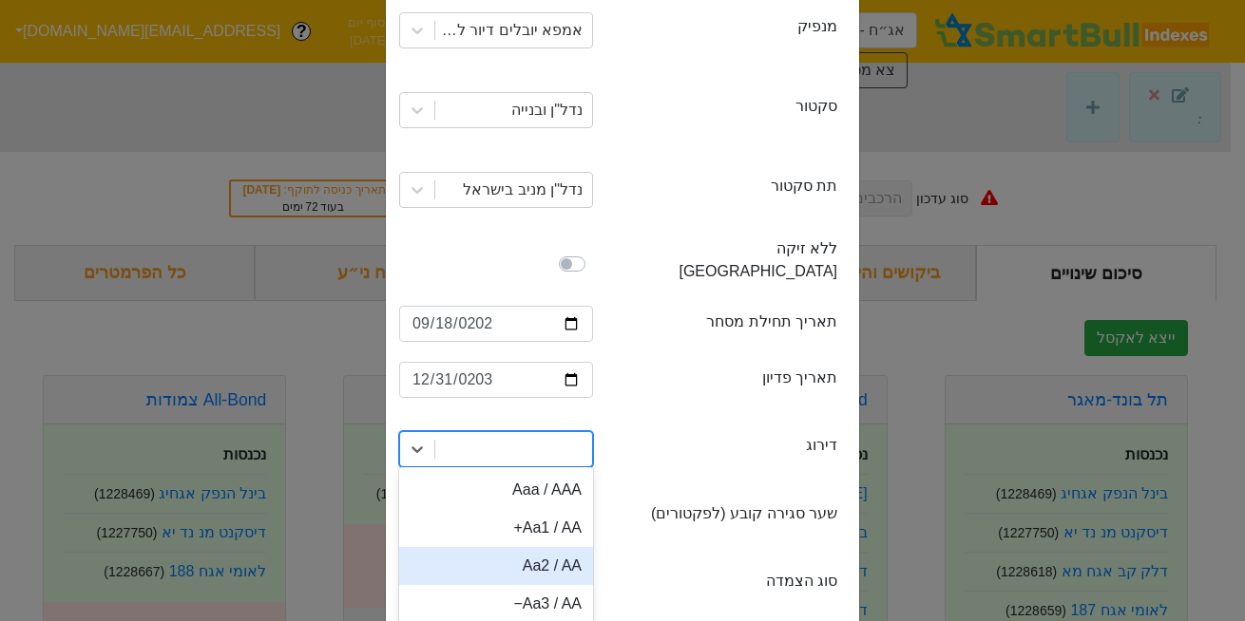
scroll to position [325, 0]
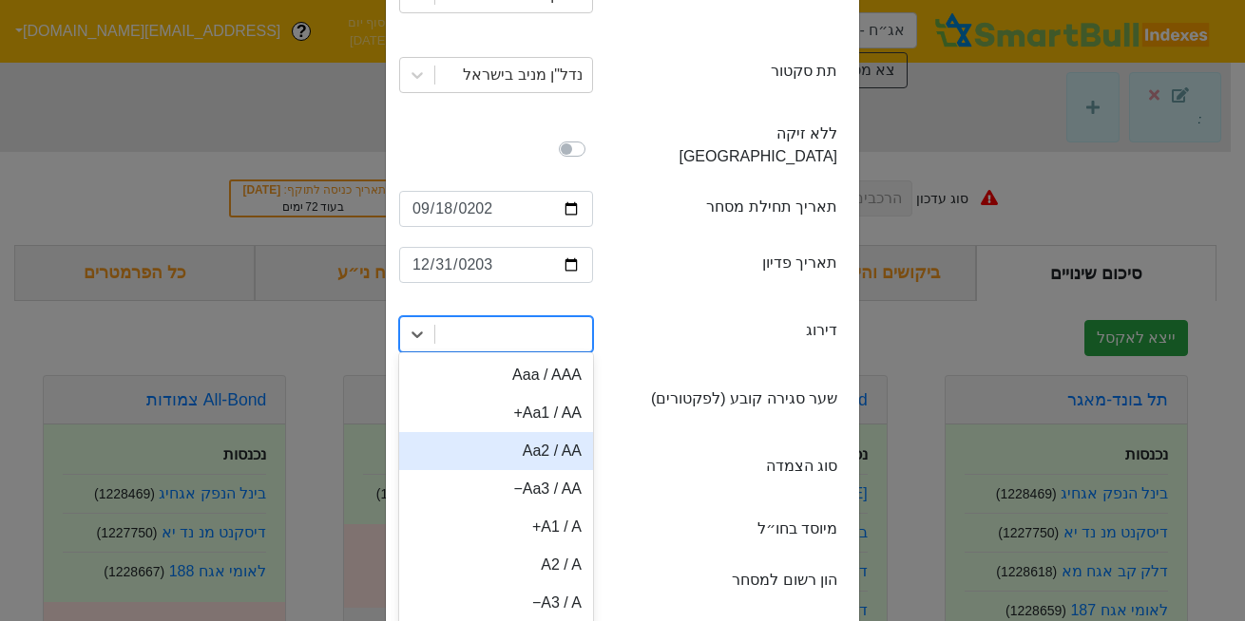
click at [531, 441] on div "Aa2 / AA" at bounding box center [496, 451] width 194 height 38
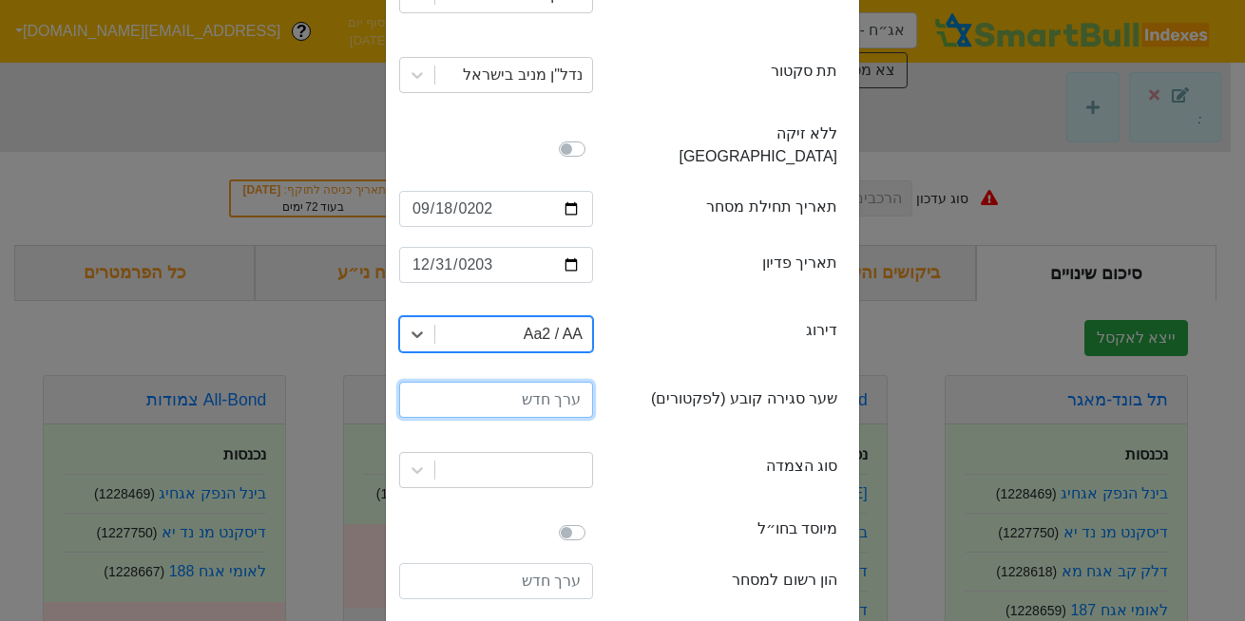
click at [543, 382] on input "number" at bounding box center [496, 400] width 194 height 36
click at [546, 382] on input "100" at bounding box center [496, 400] width 194 height 36
type input "100"
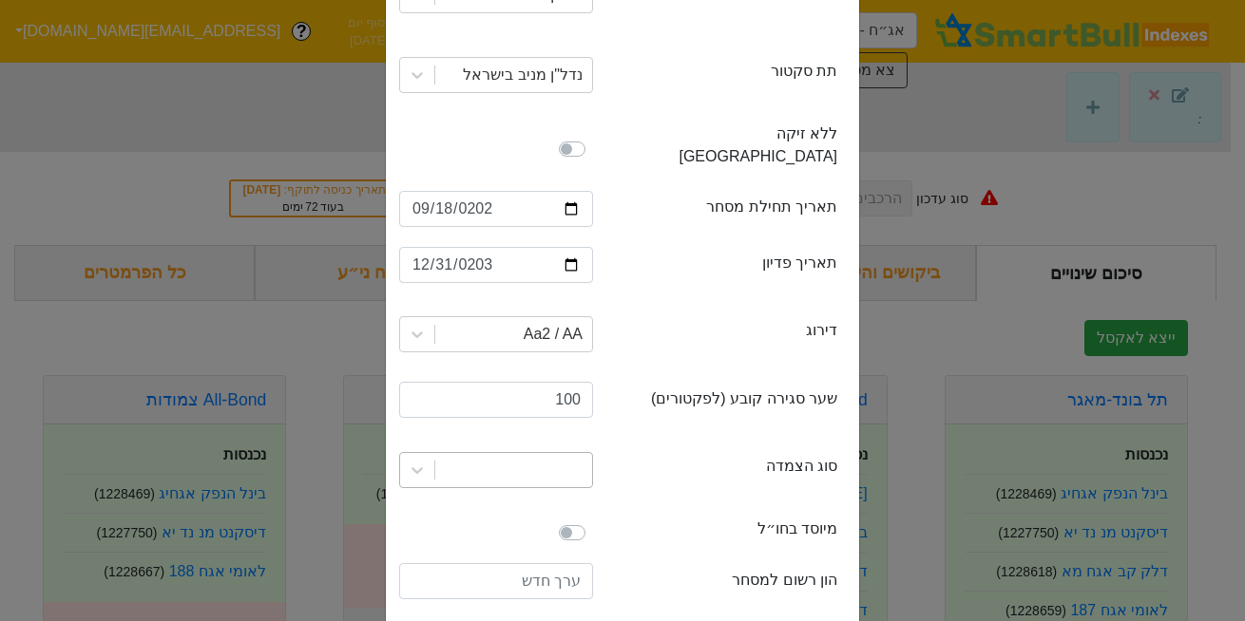
click at [568, 462] on div at bounding box center [496, 470] width 194 height 36
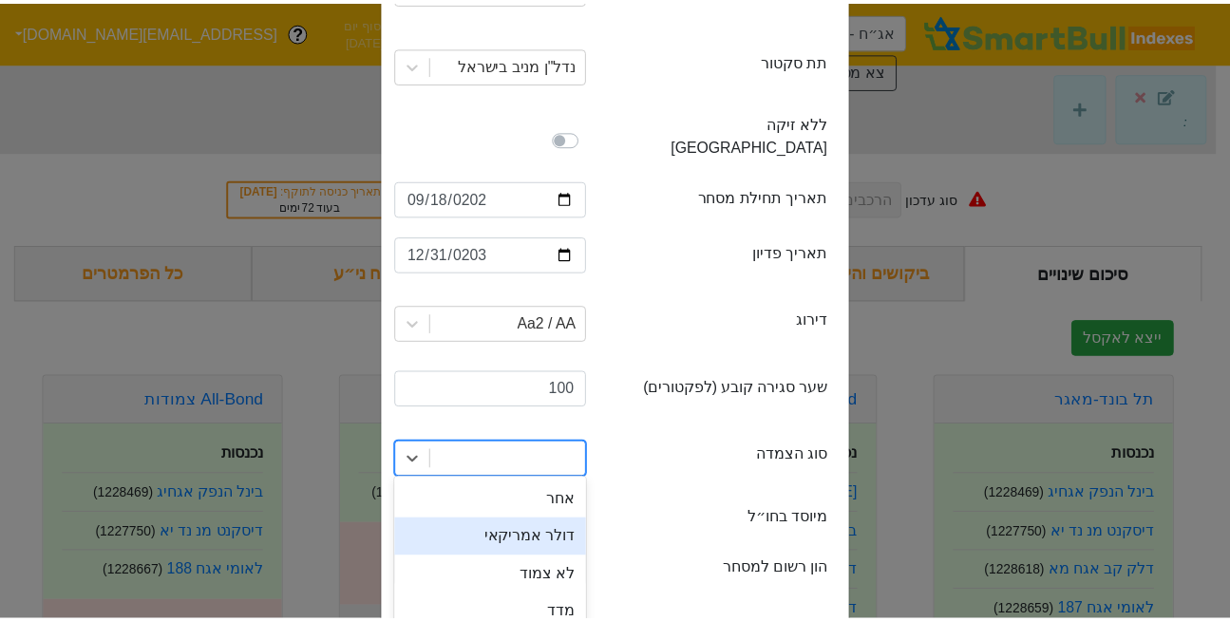
scroll to position [455, 0]
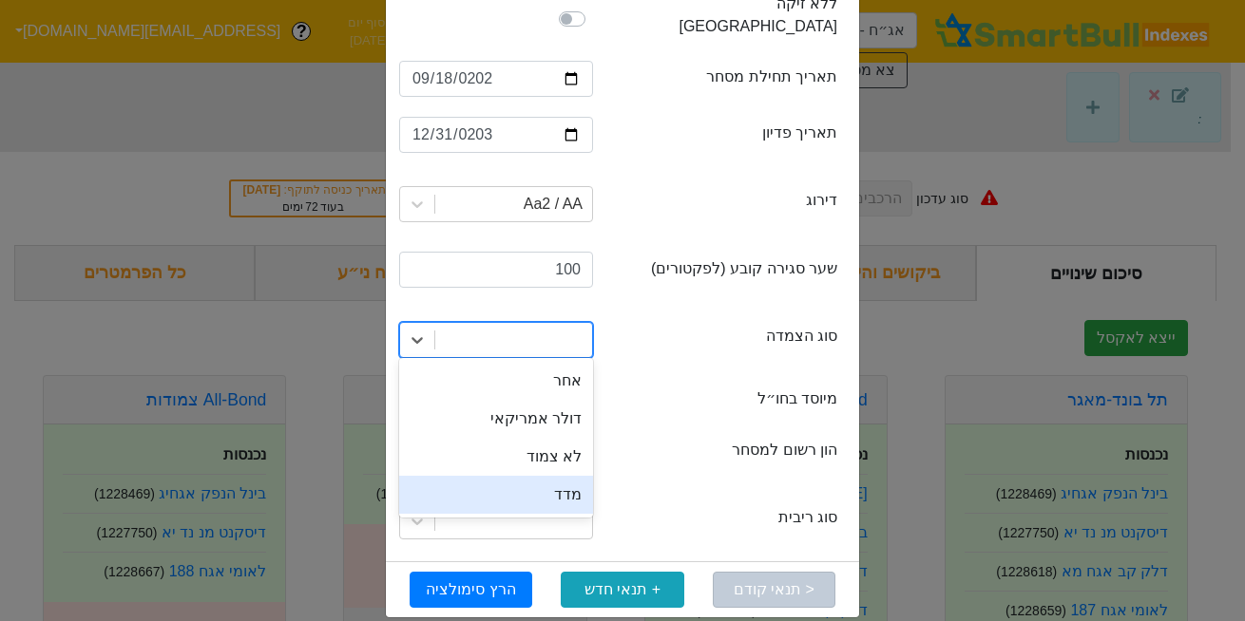
click at [575, 476] on div "מדד" at bounding box center [496, 495] width 194 height 38
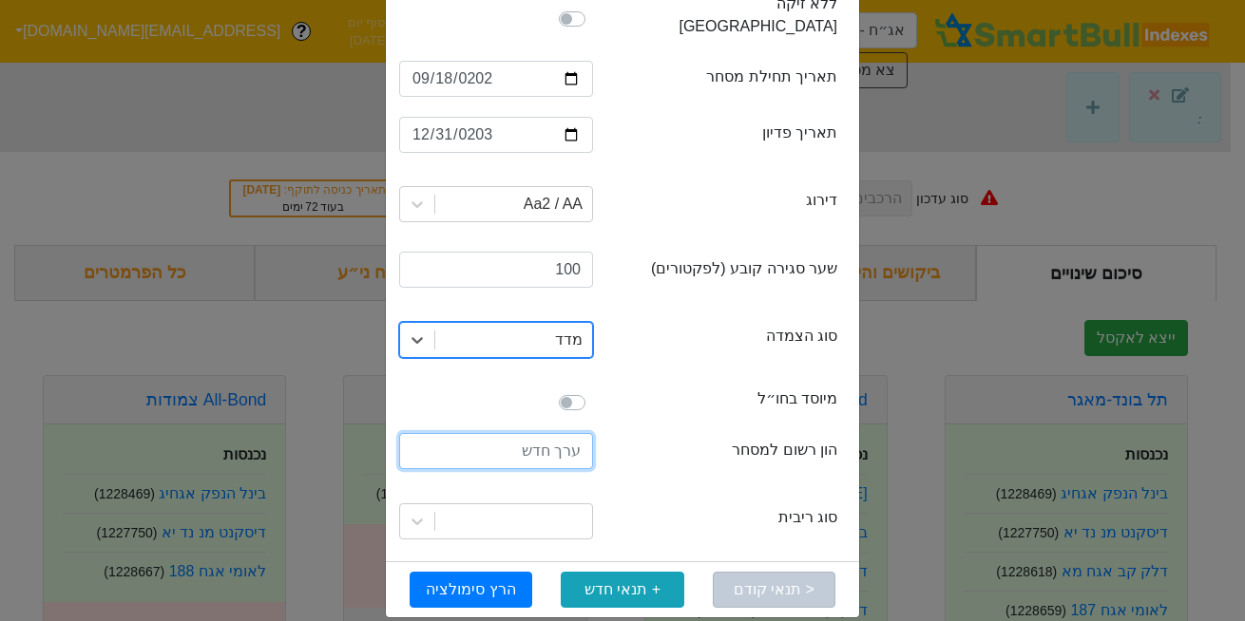
click at [547, 433] on input "number" at bounding box center [496, 451] width 194 height 36
type input "1000000000"
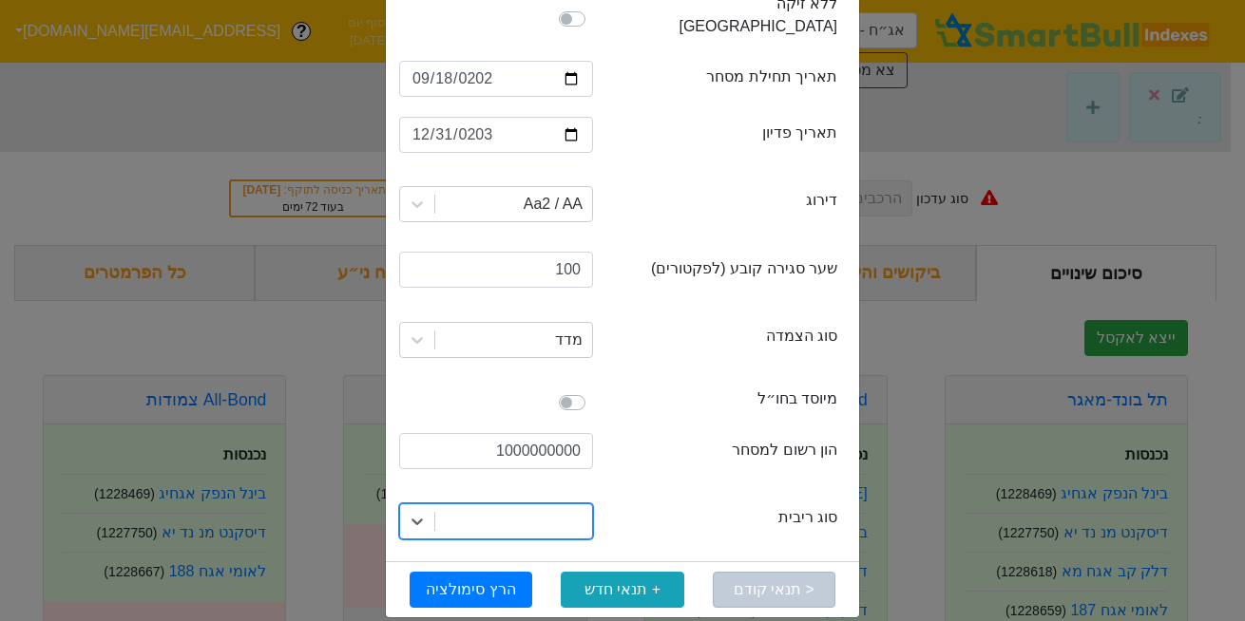
click at [563, 505] on div at bounding box center [513, 522] width 157 height 34
click at [537, 517] on div "0 results available. Select is focused ,type to refine list, press Down to open…" at bounding box center [496, 521] width 222 height 65
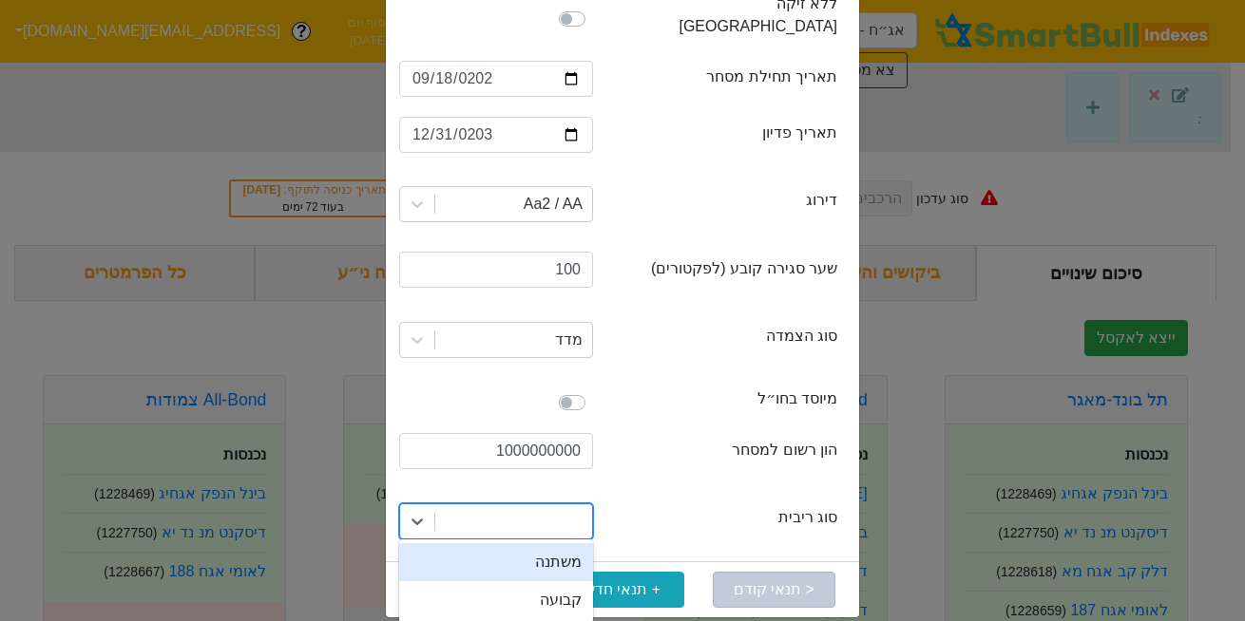
click at [576, 505] on div at bounding box center [513, 522] width 157 height 34
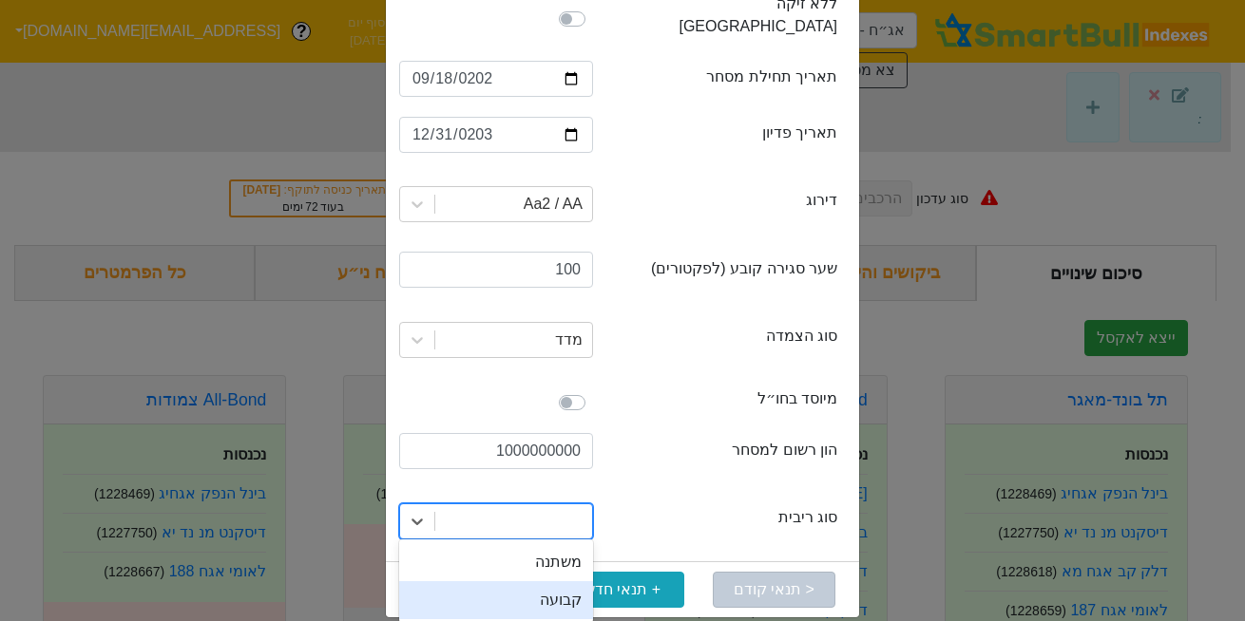
click at [566, 588] on div "קבועה" at bounding box center [496, 600] width 194 height 38
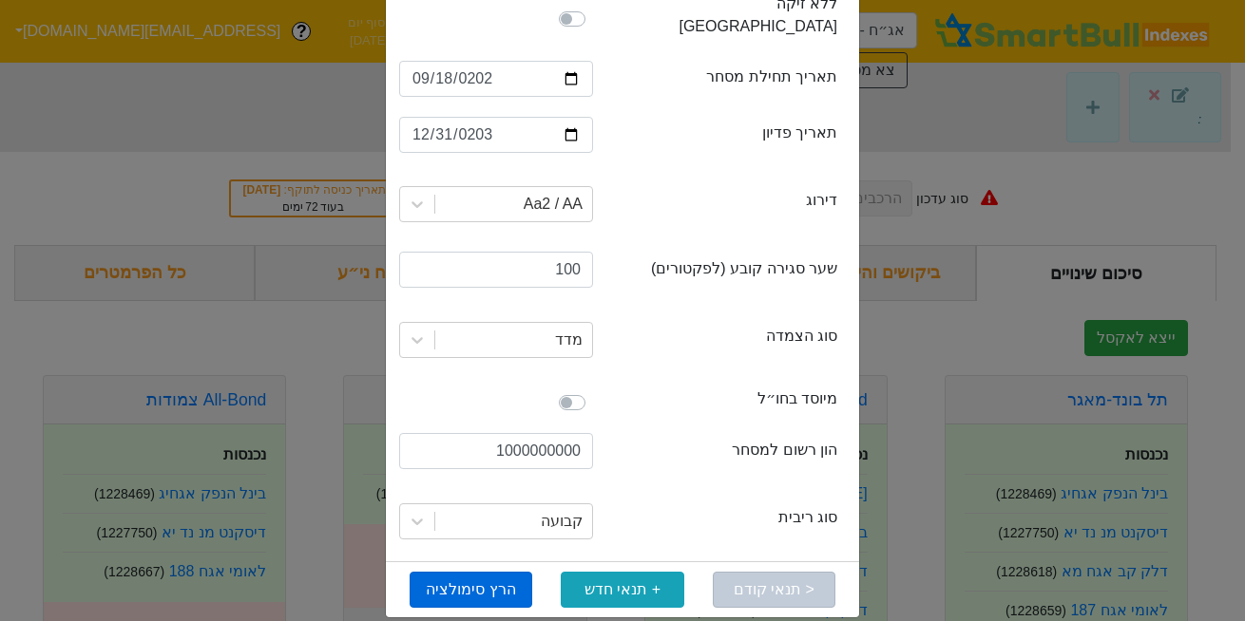
click at [469, 572] on button "הרץ סימולציה" at bounding box center [471, 590] width 123 height 36
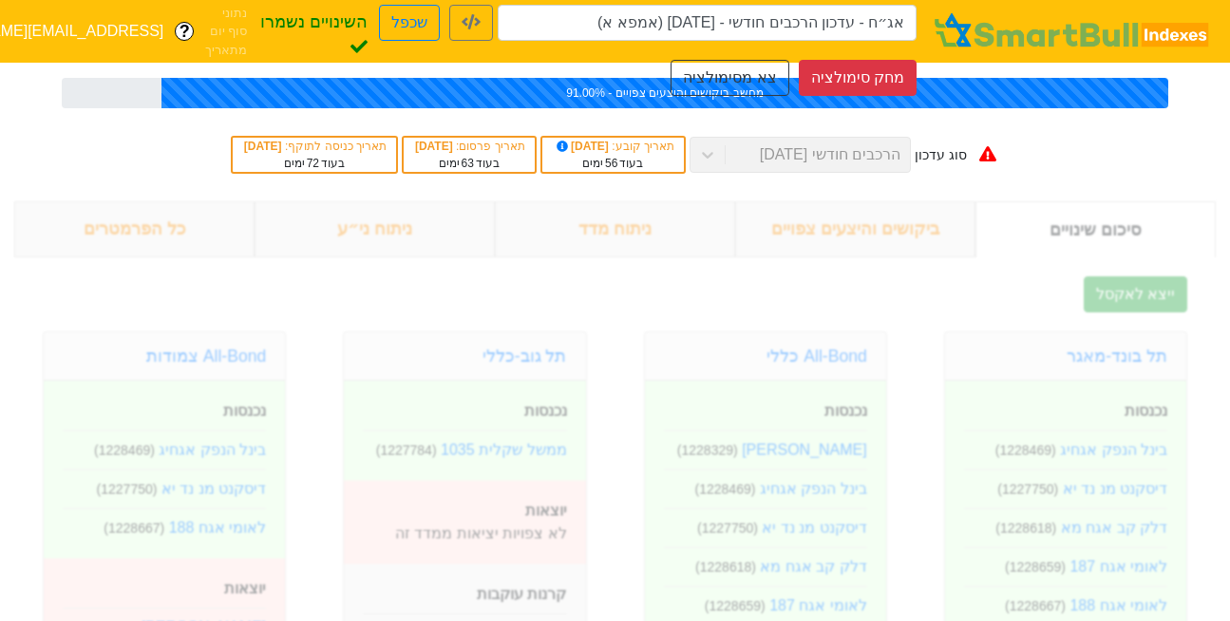
type input "אג״ח - עדכון הרכבים חודשי - [DATE] (אמפא א)"
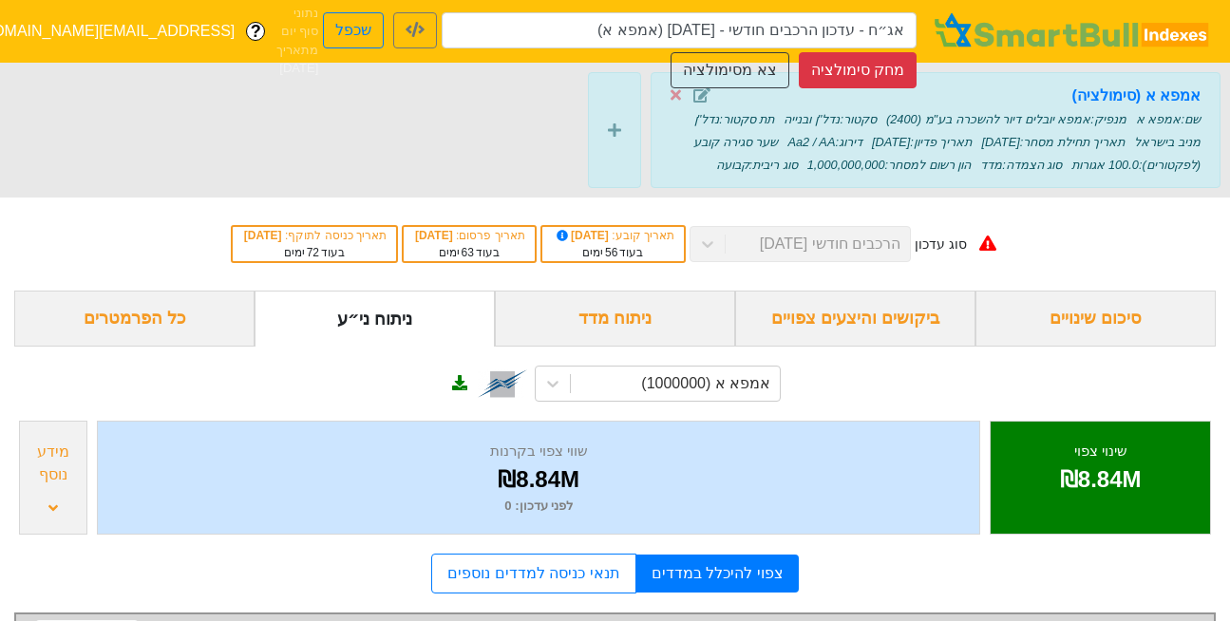
click at [395, 127] on div "אמפא א (סימולציה) שם : אמפא א מנפיק : אמפא יובלים דיור להשכרה בע"מ (2400) סקטור…" at bounding box center [615, 130] width 1230 height 135
click at [415, 35] on icon "button" at bounding box center [415, 29] width 19 height 15
click at [480, 195] on div "אמפא א (סימולציה) שם : אמפא א מנפיק : אמפא יובלים דיור להשכרה בע"מ (2400) סקטור…" at bounding box center [615, 130] width 1230 height 135
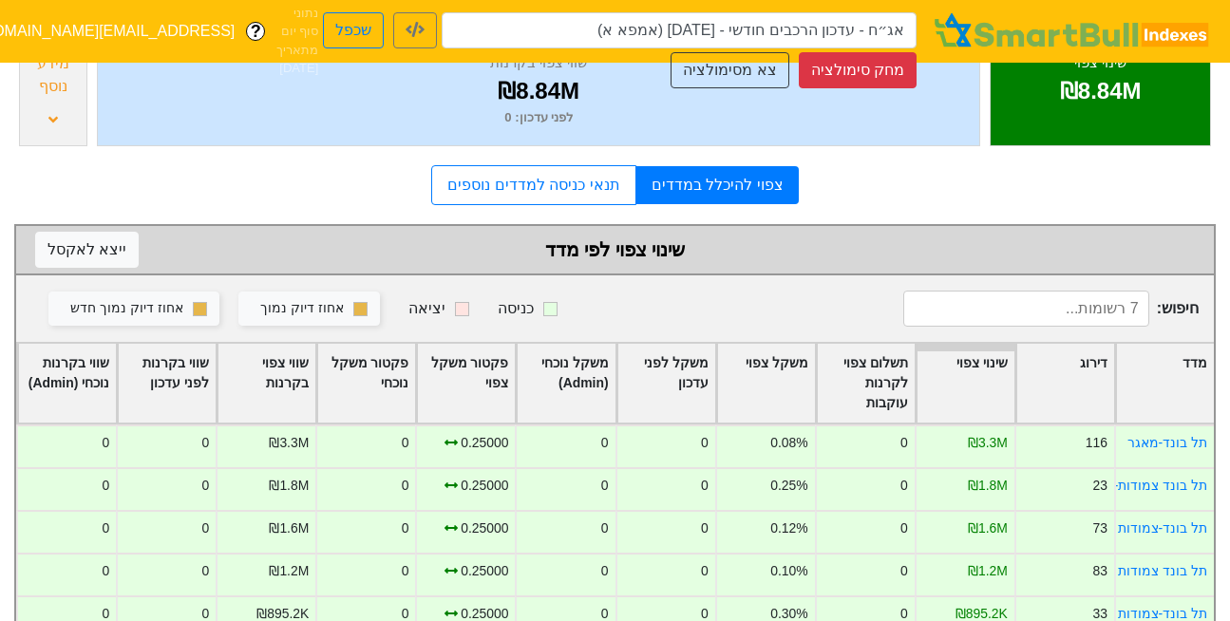
scroll to position [6, 0]
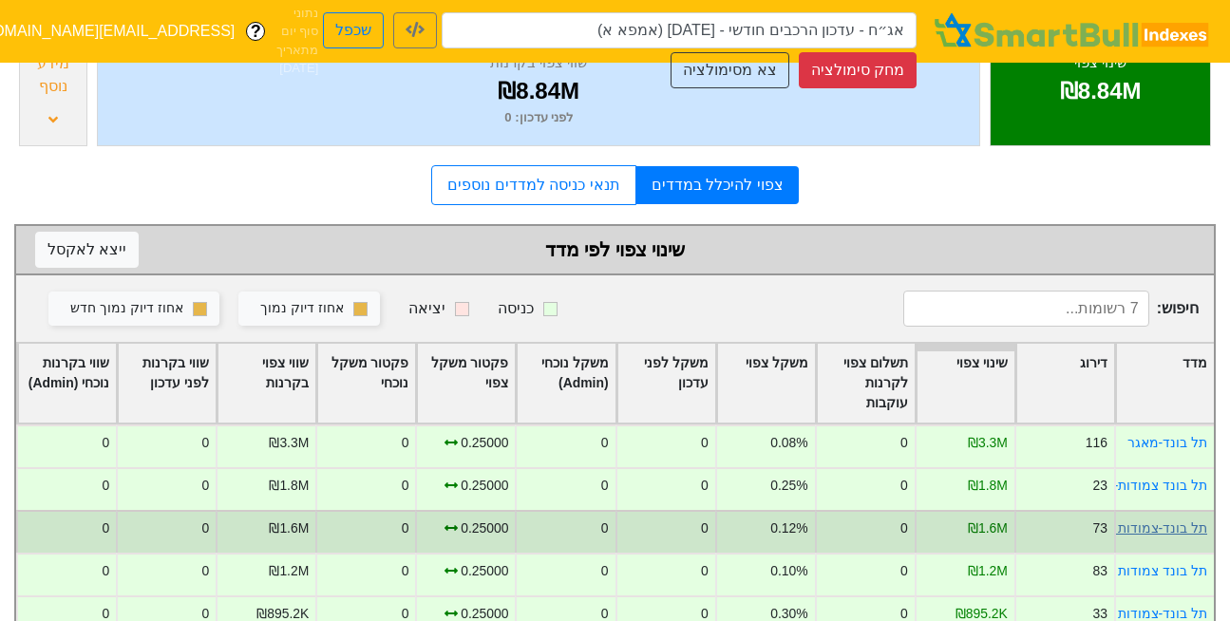
click at [1121, 521] on link "תל בונד-צמודות AA-AAA" at bounding box center [1137, 528] width 142 height 15
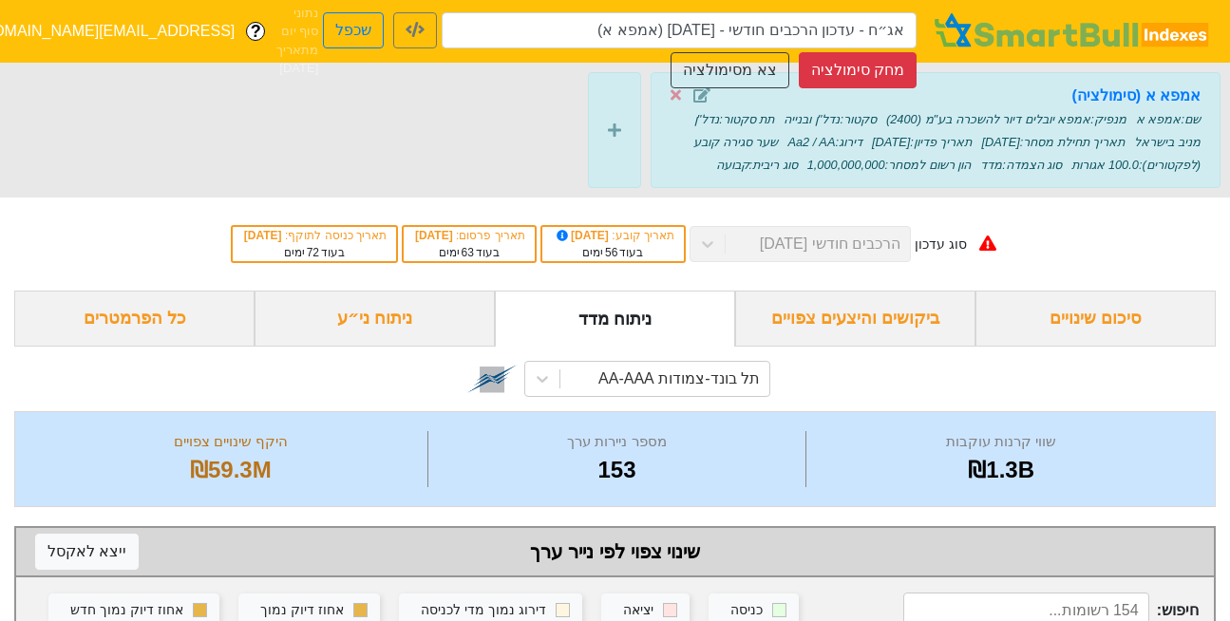
click at [367, 315] on div "ניתוח ני״ע" at bounding box center [375, 319] width 240 height 56
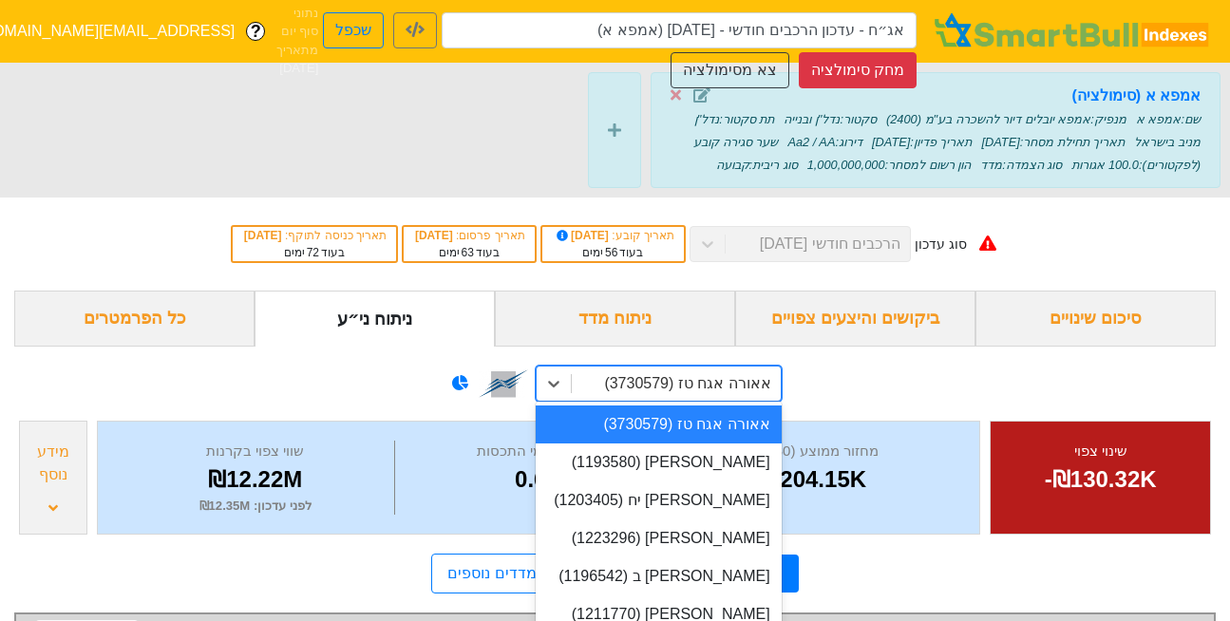
click at [690, 371] on div "option אאורה אגח טז (3730579) focused, 1 of 930. 930 results available. Use Up …" at bounding box center [659, 384] width 246 height 36
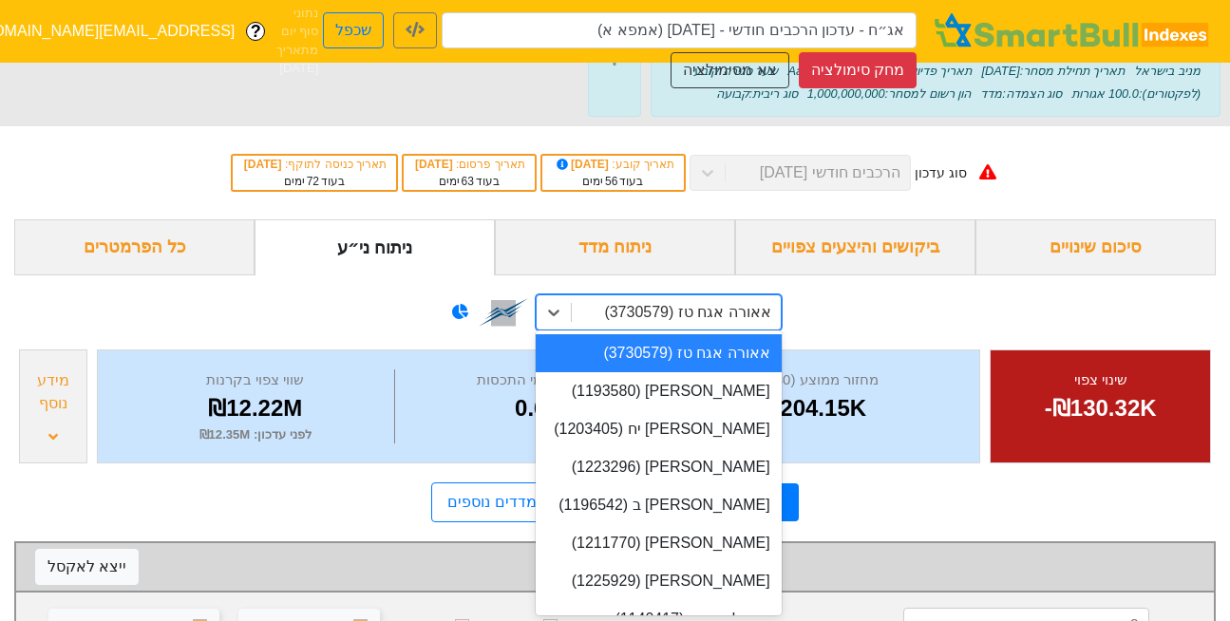
scroll to position [72, 0]
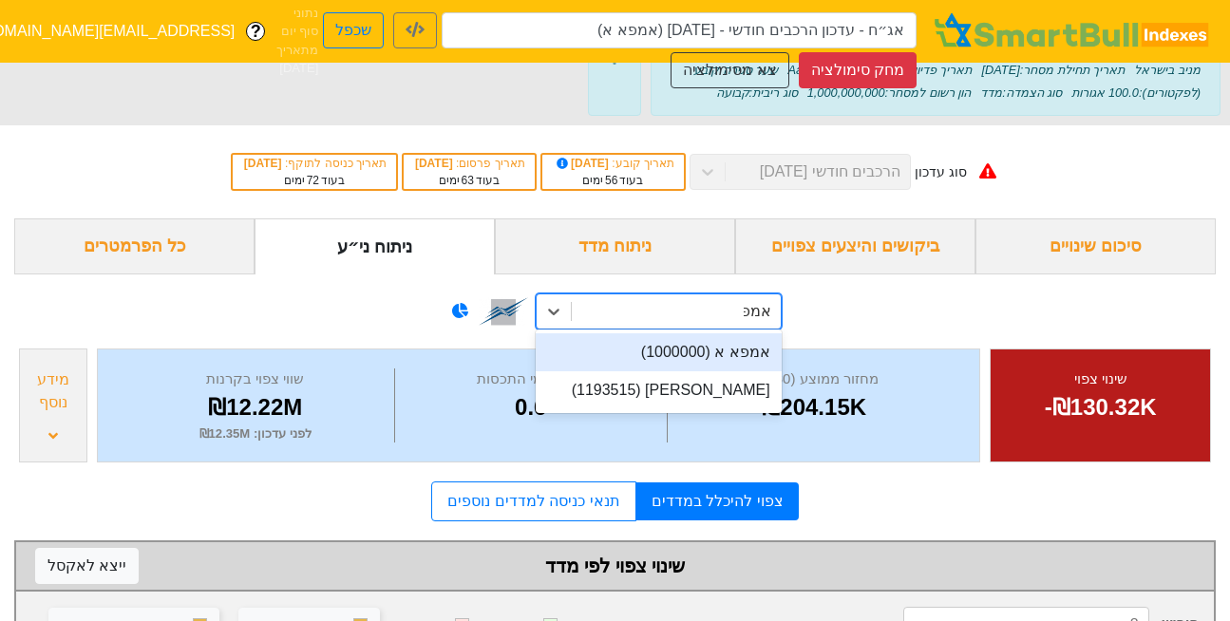
type input "אמפא"
click at [677, 355] on div "אמפא א (1000000)" at bounding box center [659, 353] width 246 height 38
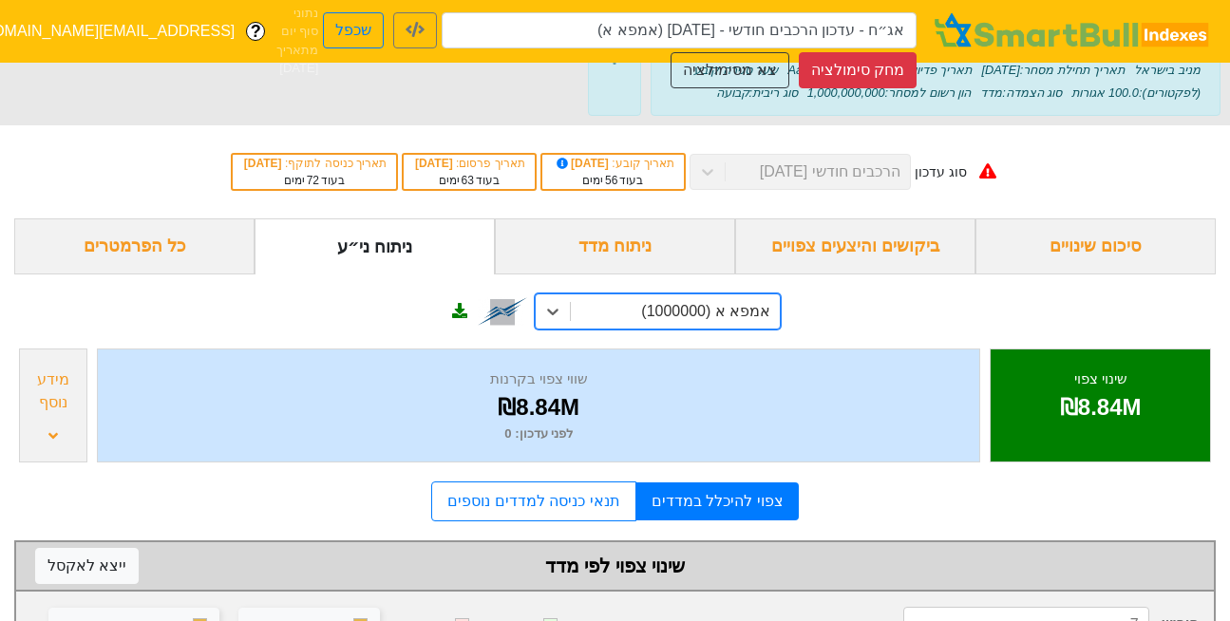
click at [772, 384] on div "שווי צפוי בקרנות" at bounding box center [539, 380] width 834 height 22
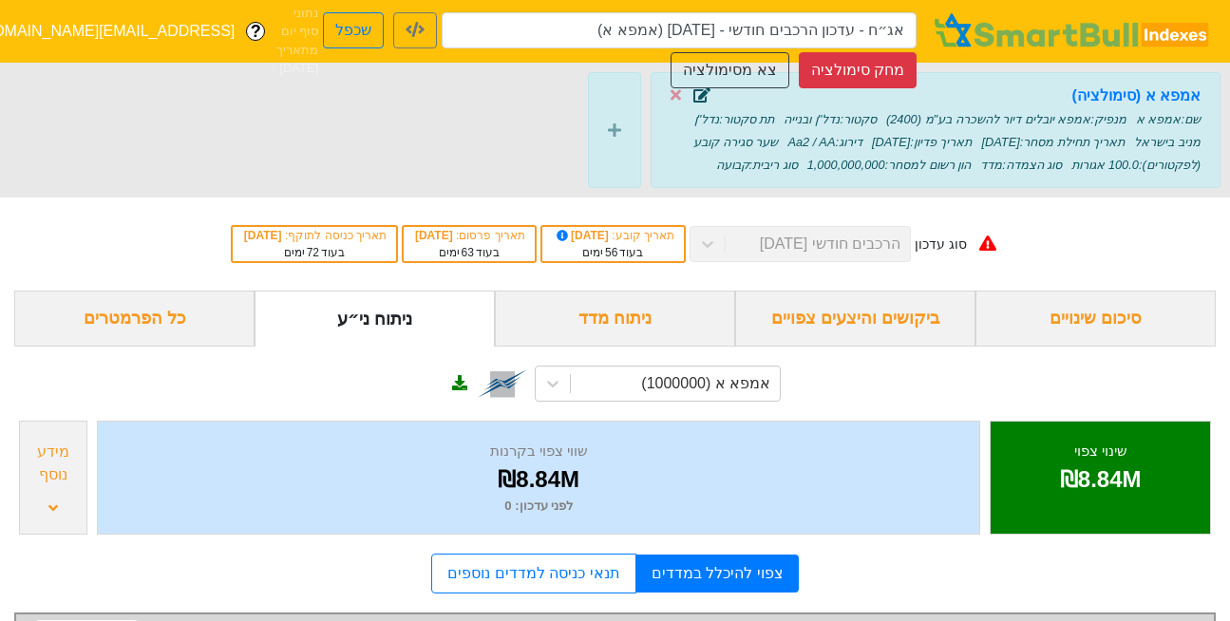
click at [703, 97] on icon at bounding box center [702, 94] width 17 height 15
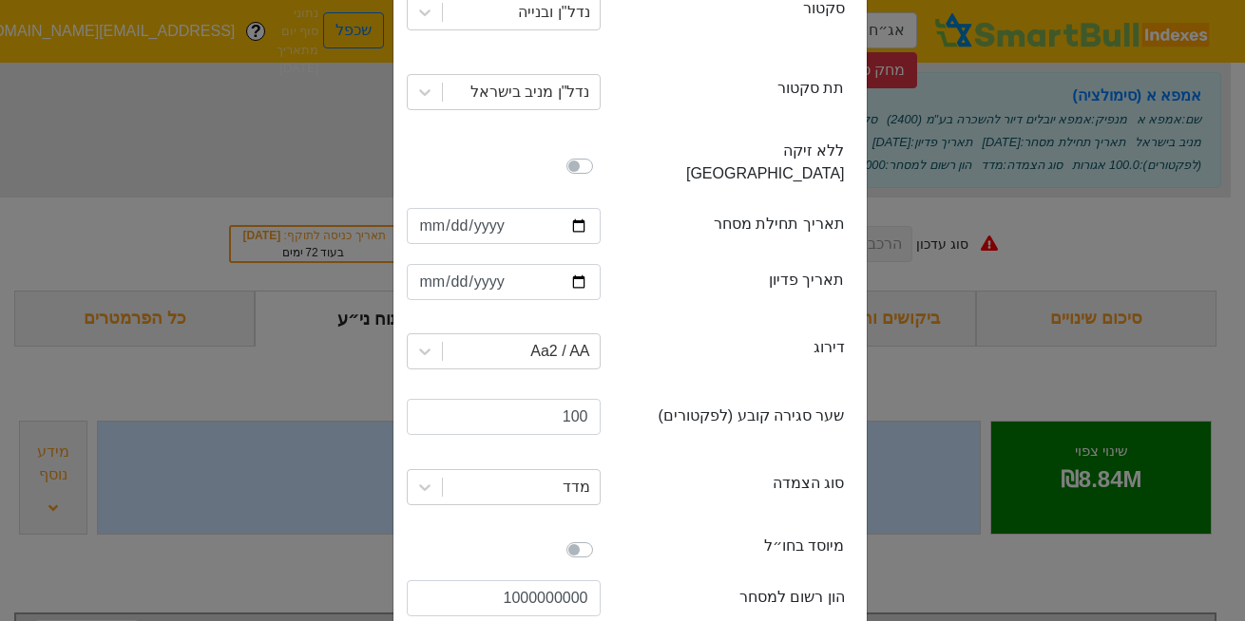
scroll to position [309, 0]
drag, startPoint x: 696, startPoint y: 380, endPoint x: 334, endPoint y: 195, distance: 406.7
click at [334, 195] on div "תנאי סימולציה × Close ני״ע קיים ני״ע חדש מדד חדש securityName שם אמפא א issuer …" at bounding box center [622, 310] width 1245 height 621
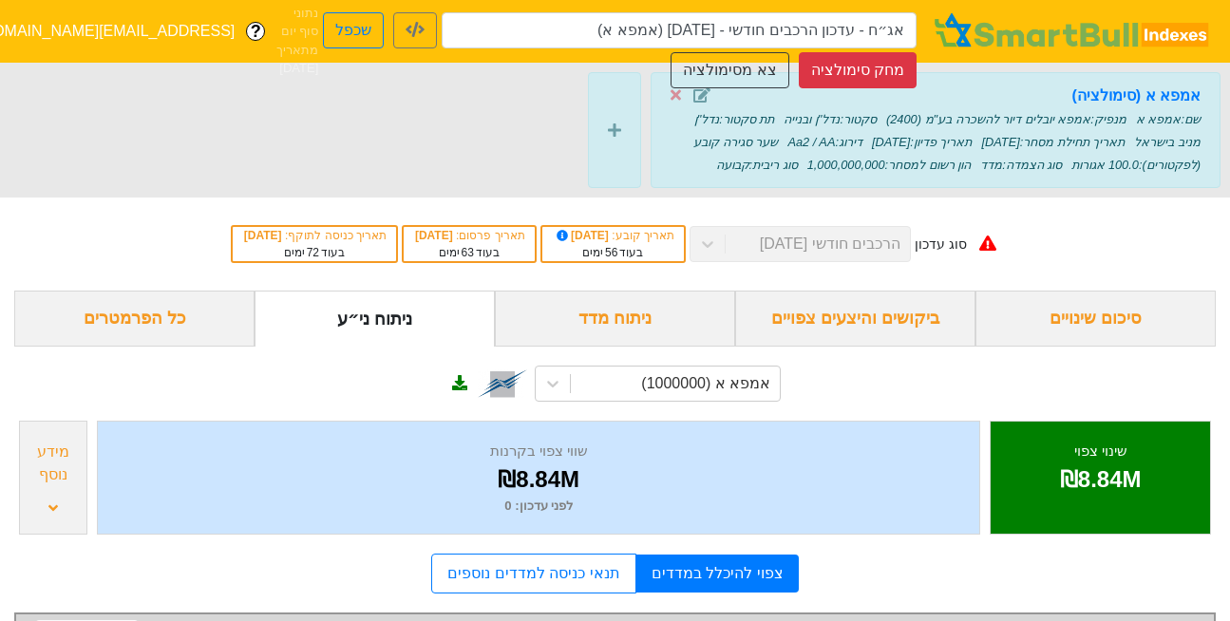
click at [709, 225] on div "סוג עדכון הרכבים חודשי [DATE] תאריך קובע : [DATE] בעוד 56 ימים תאריך פרסום : [D…" at bounding box center [615, 244] width 1230 height 93
click at [770, 60] on button "צא מסימולציה" at bounding box center [730, 70] width 118 height 36
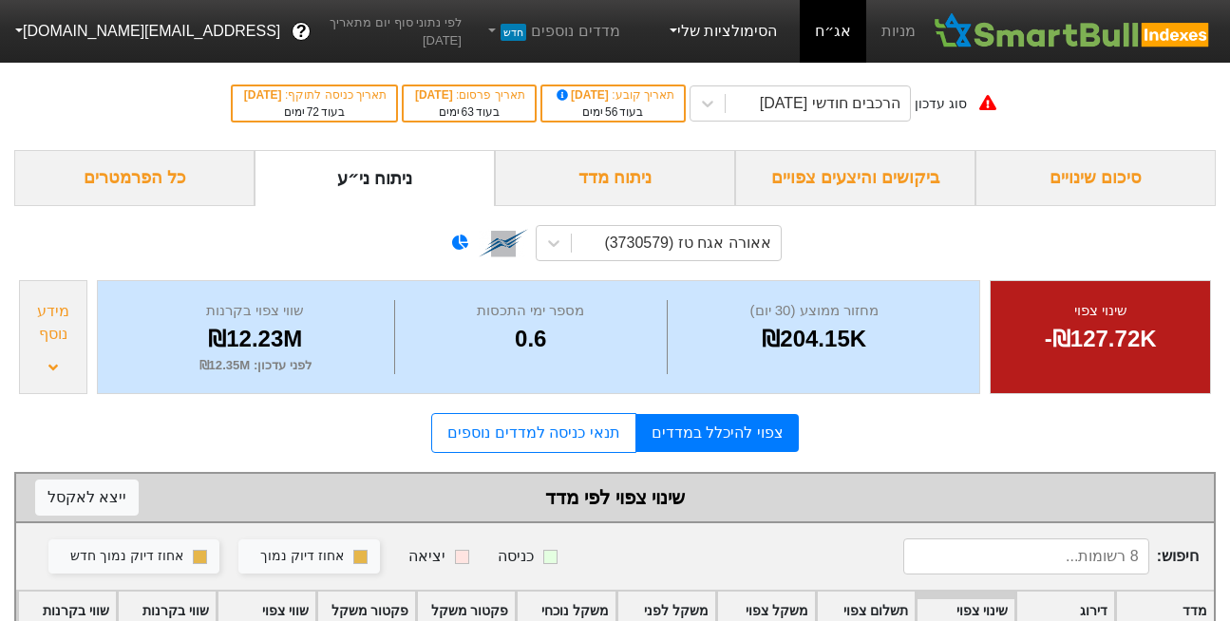
click at [727, 27] on link "הסימולציות שלי" at bounding box center [721, 31] width 127 height 38
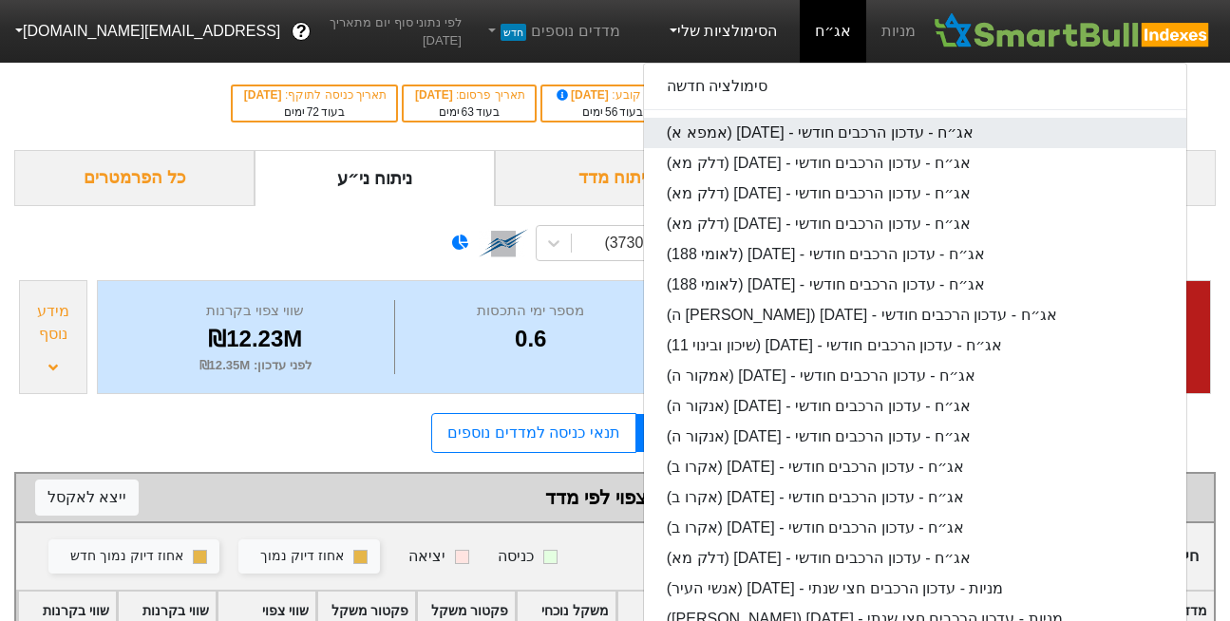
click at [739, 138] on link "אג״ח - עדכון הרכבים חודשי - [DATE] (אמפא א)" at bounding box center [915, 133] width 543 height 30
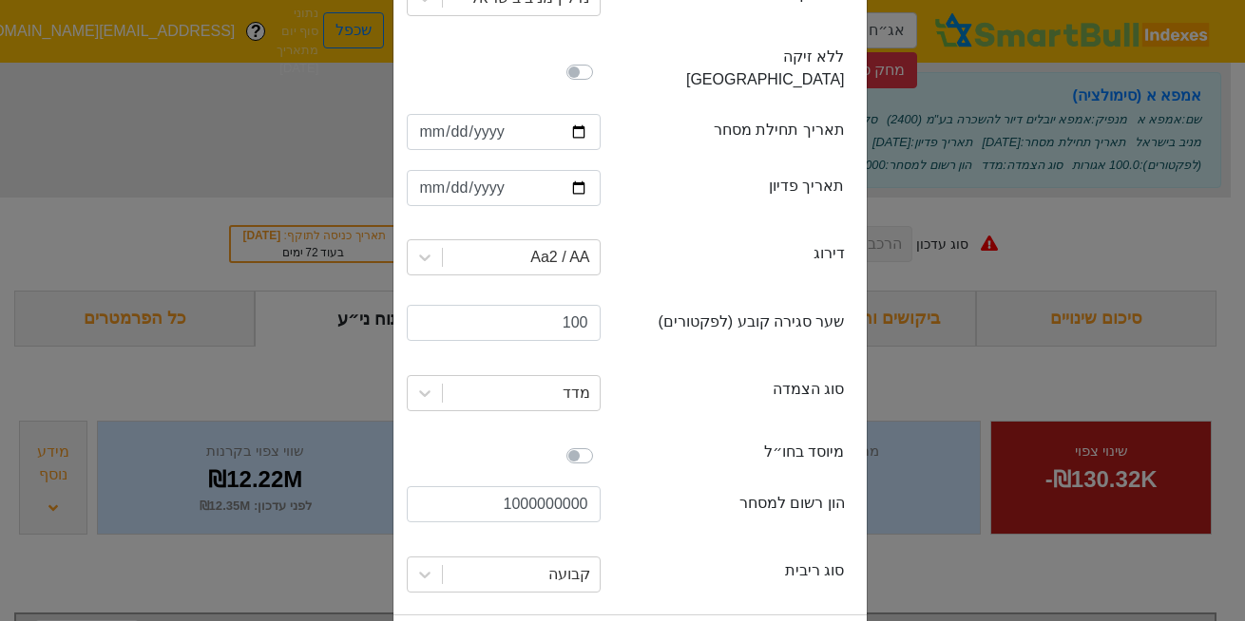
scroll to position [455, 0]
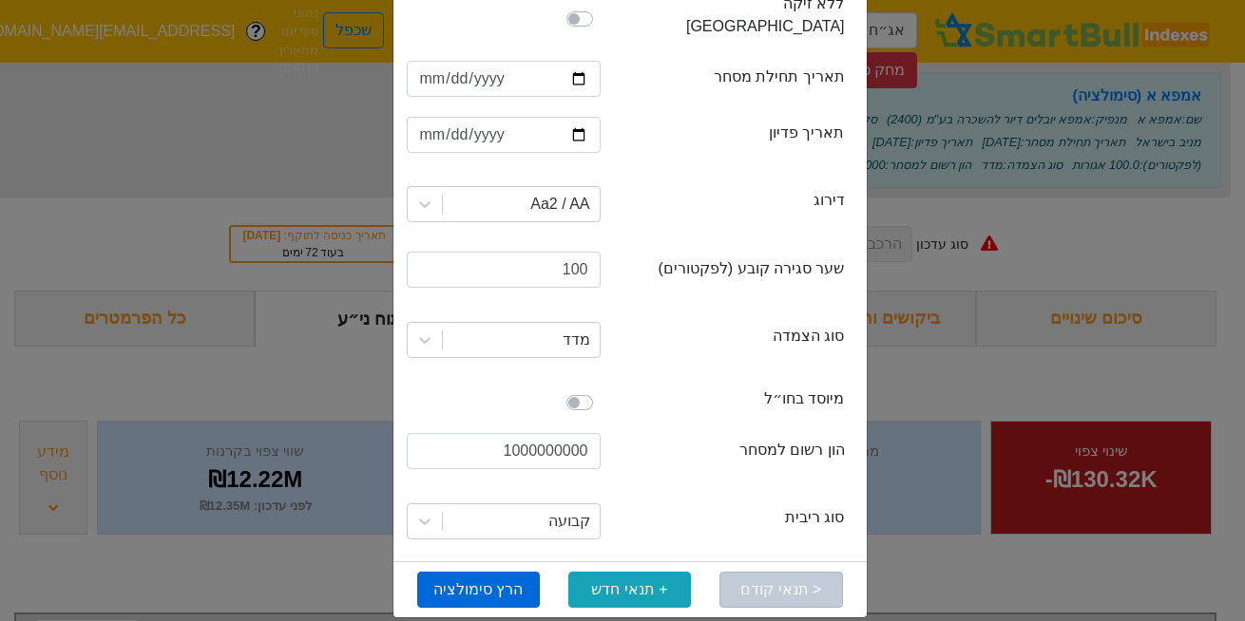
click at [469, 572] on button "הרץ סימולציה" at bounding box center [478, 590] width 123 height 36
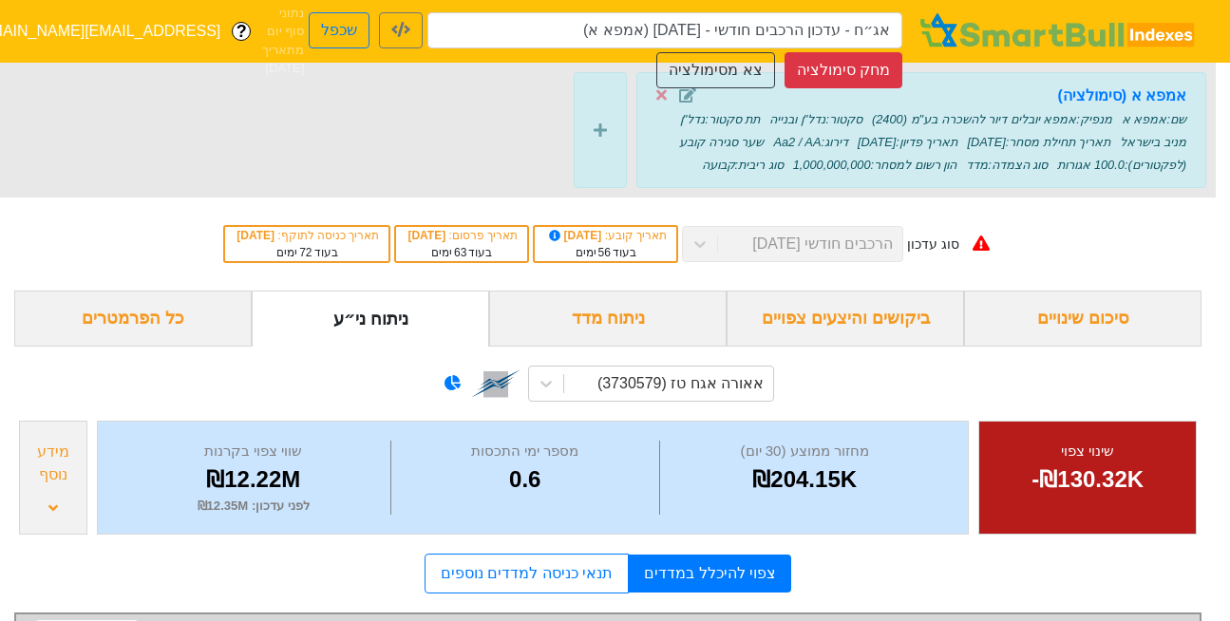
type input "אג״ח - עדכון הרכבים חודשי - [DATE] (אמפא א)"
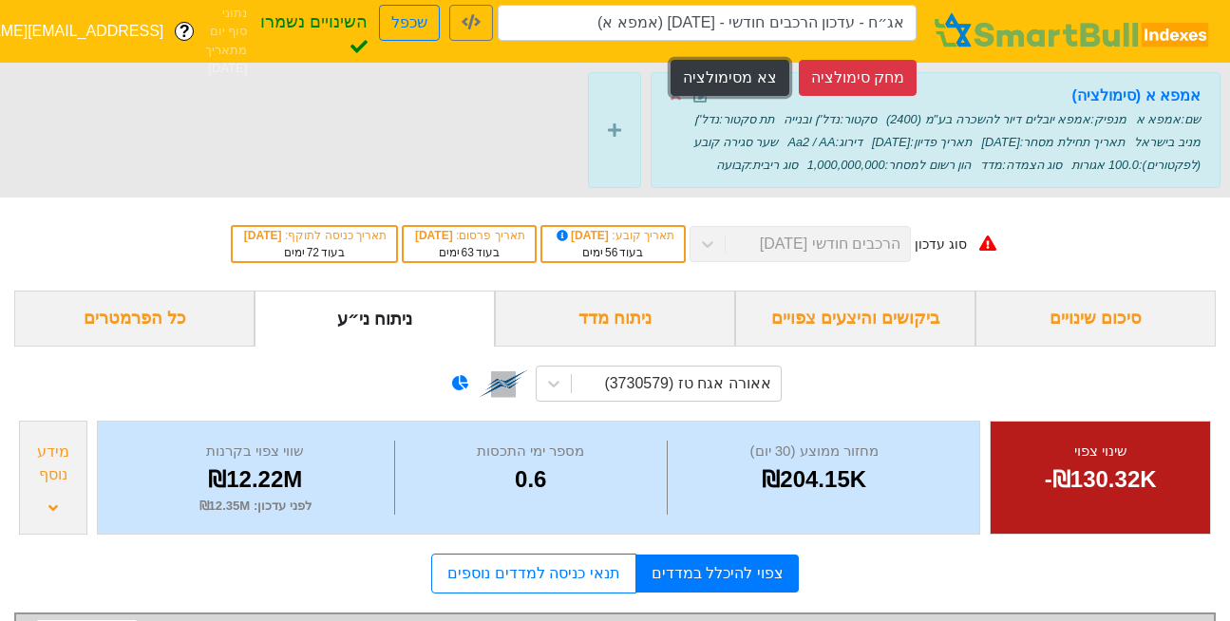
click at [757, 72] on button "צא מסימולציה" at bounding box center [730, 78] width 118 height 36
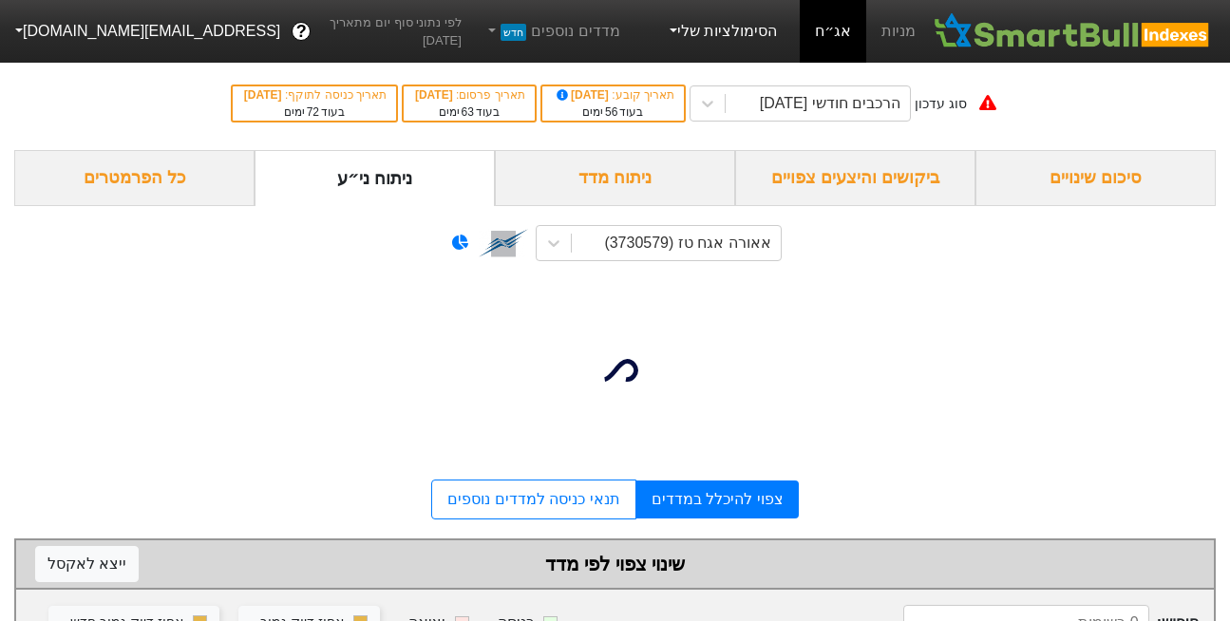
click at [720, 22] on link "הסימולציות שלי" at bounding box center [721, 31] width 127 height 38
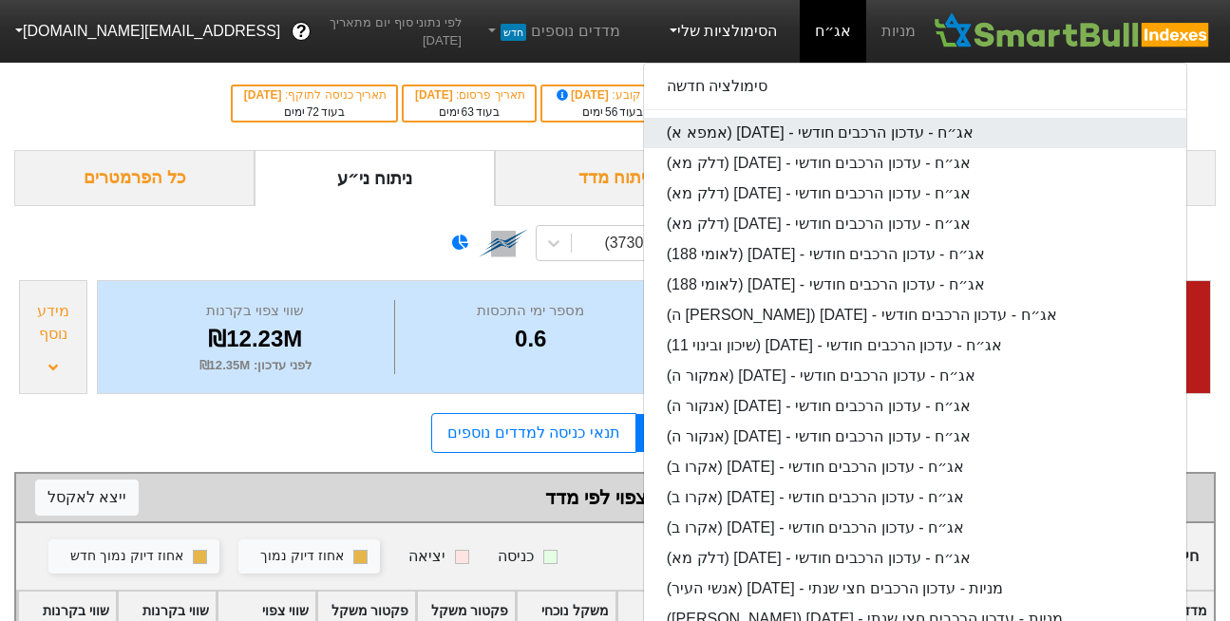
click at [751, 142] on link "אג״ח - עדכון הרכבים חודשי - [DATE] (אמפא א)" at bounding box center [915, 133] width 543 height 30
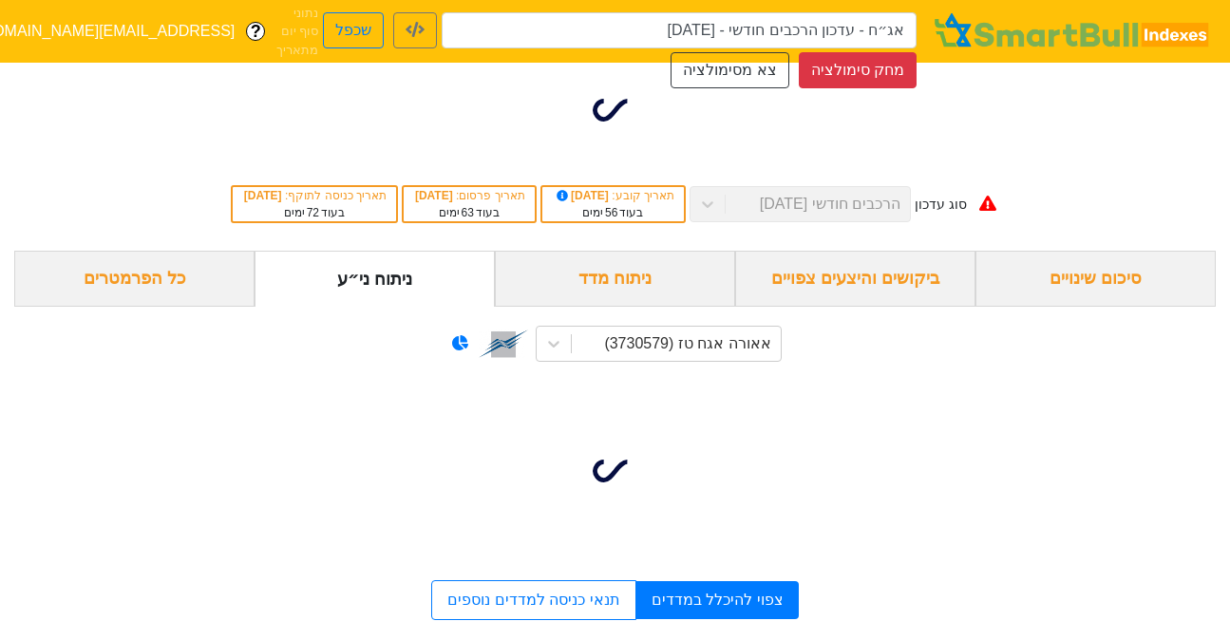
type input "אג״ח - עדכון הרכבים חודשי - [DATE] (אמפא א)"
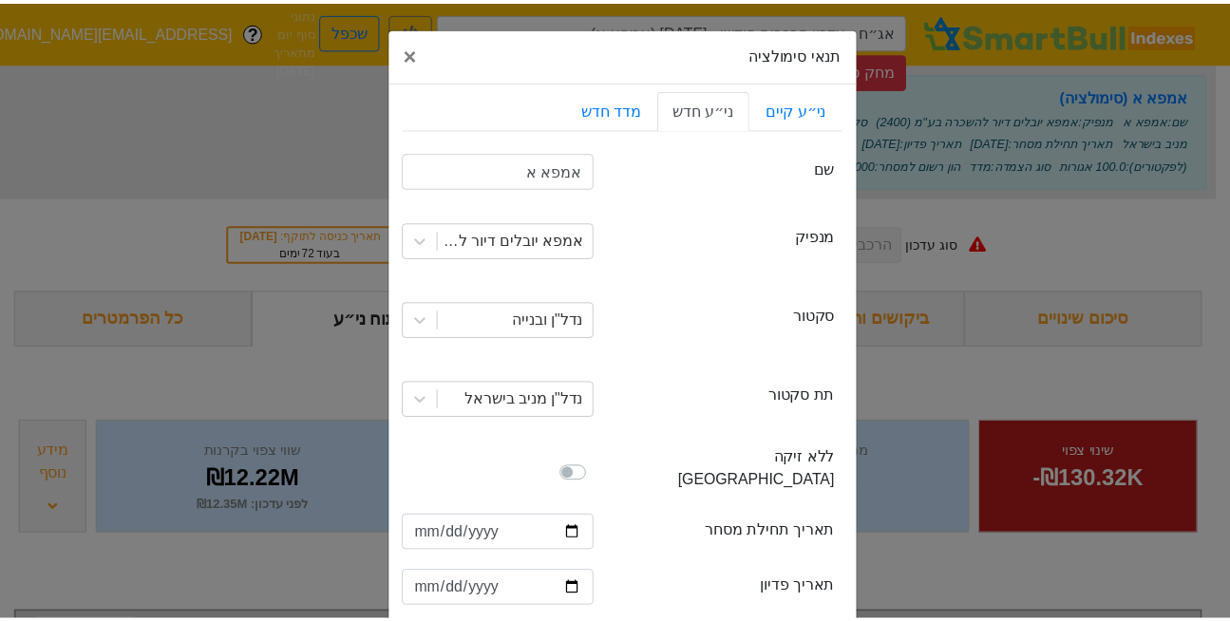
scroll to position [455, 0]
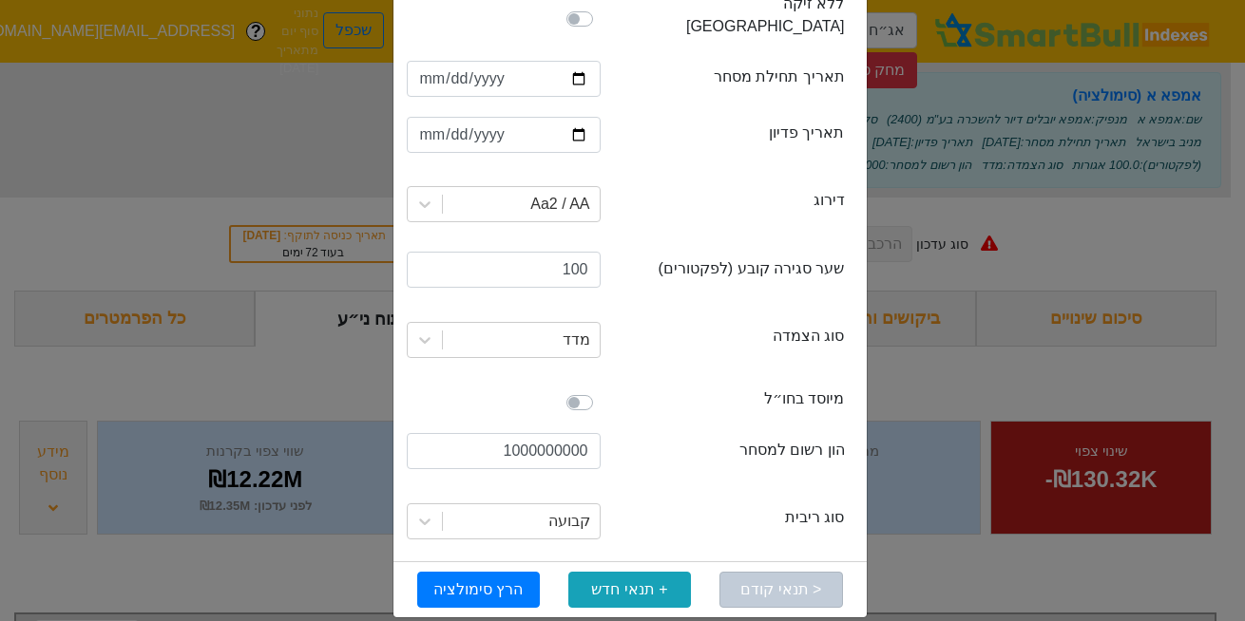
click at [260, 109] on div "תנאי סימולציה × Close ני״ע קיים ני״ע חדש מדד חדש securityName שם אמפא א issuer …" at bounding box center [622, 310] width 1245 height 621
